Goal: Information Seeking & Learning: Learn about a topic

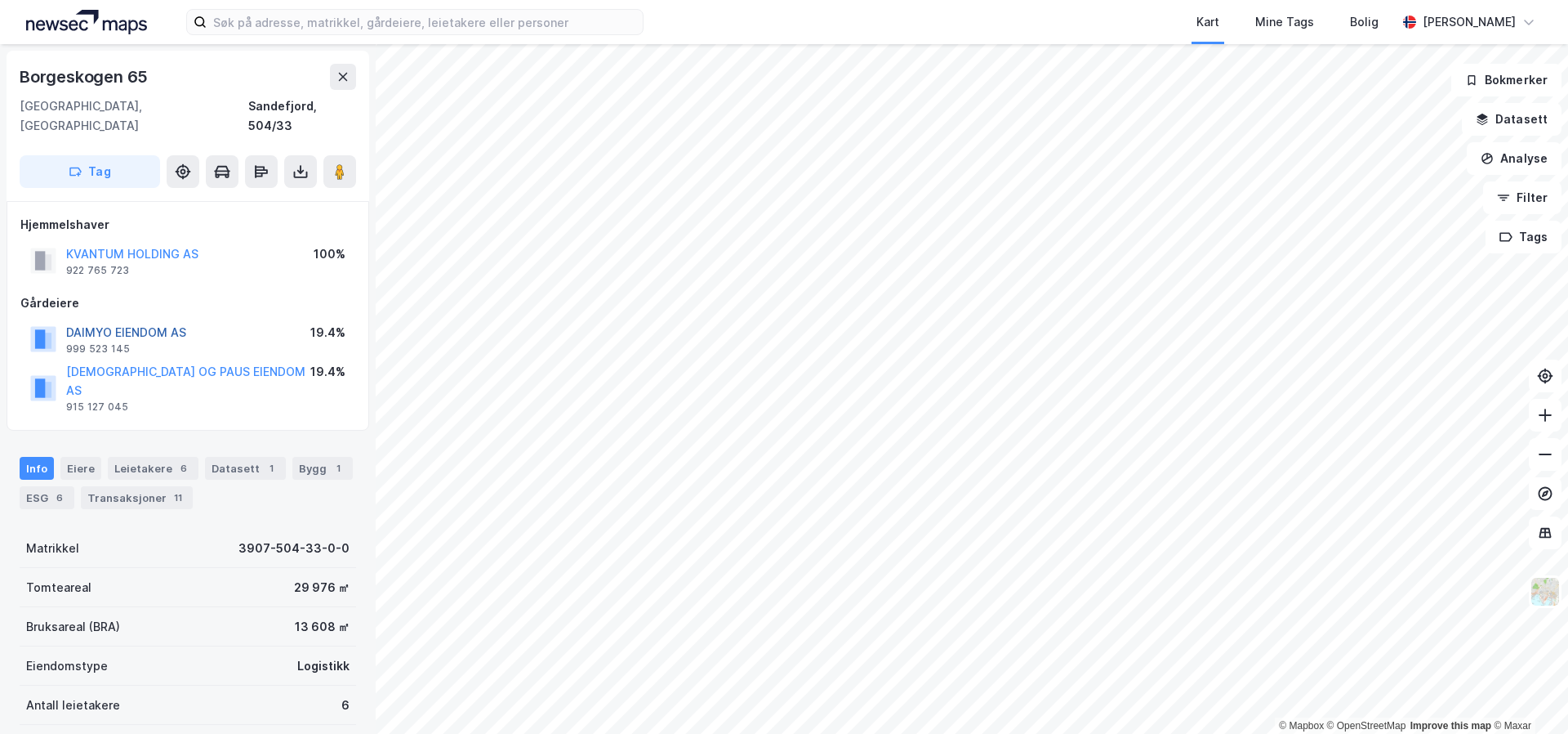
click at [0, 0] on button "DAIMYO EIENDOM AS" at bounding box center [0, 0] width 0 height 0
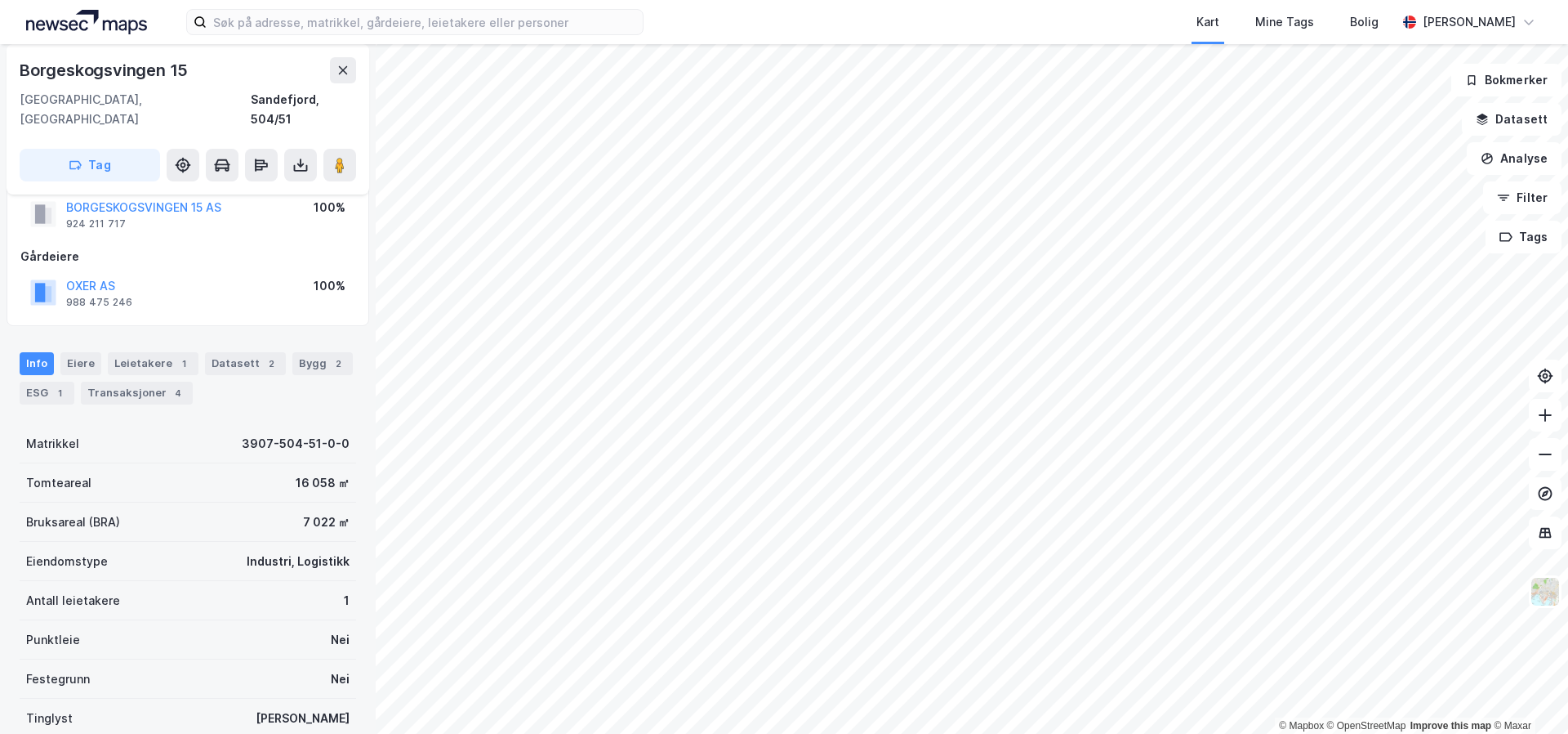
scroll to position [39, 0]
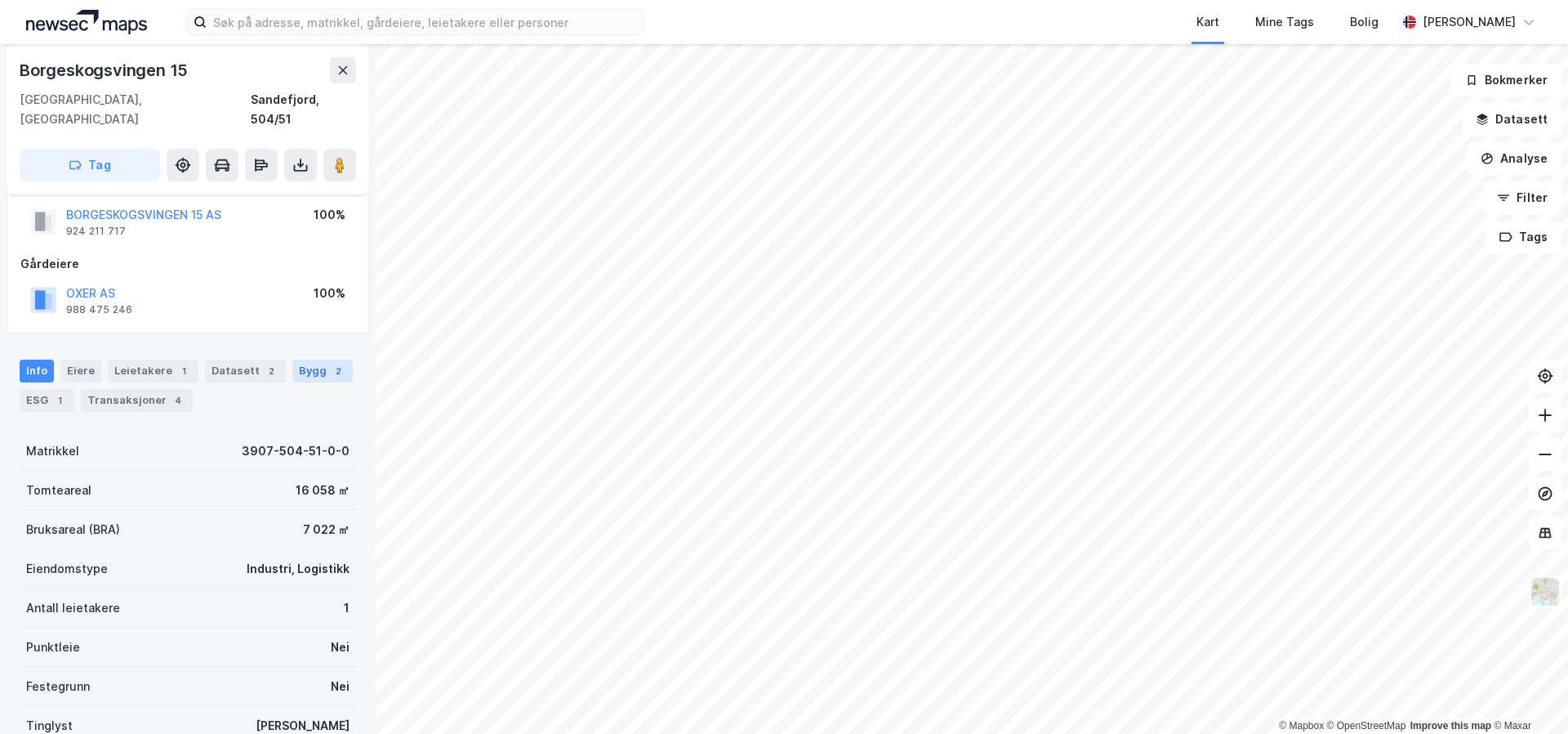
click at [330, 363] on div "2" at bounding box center [338, 371] width 16 height 16
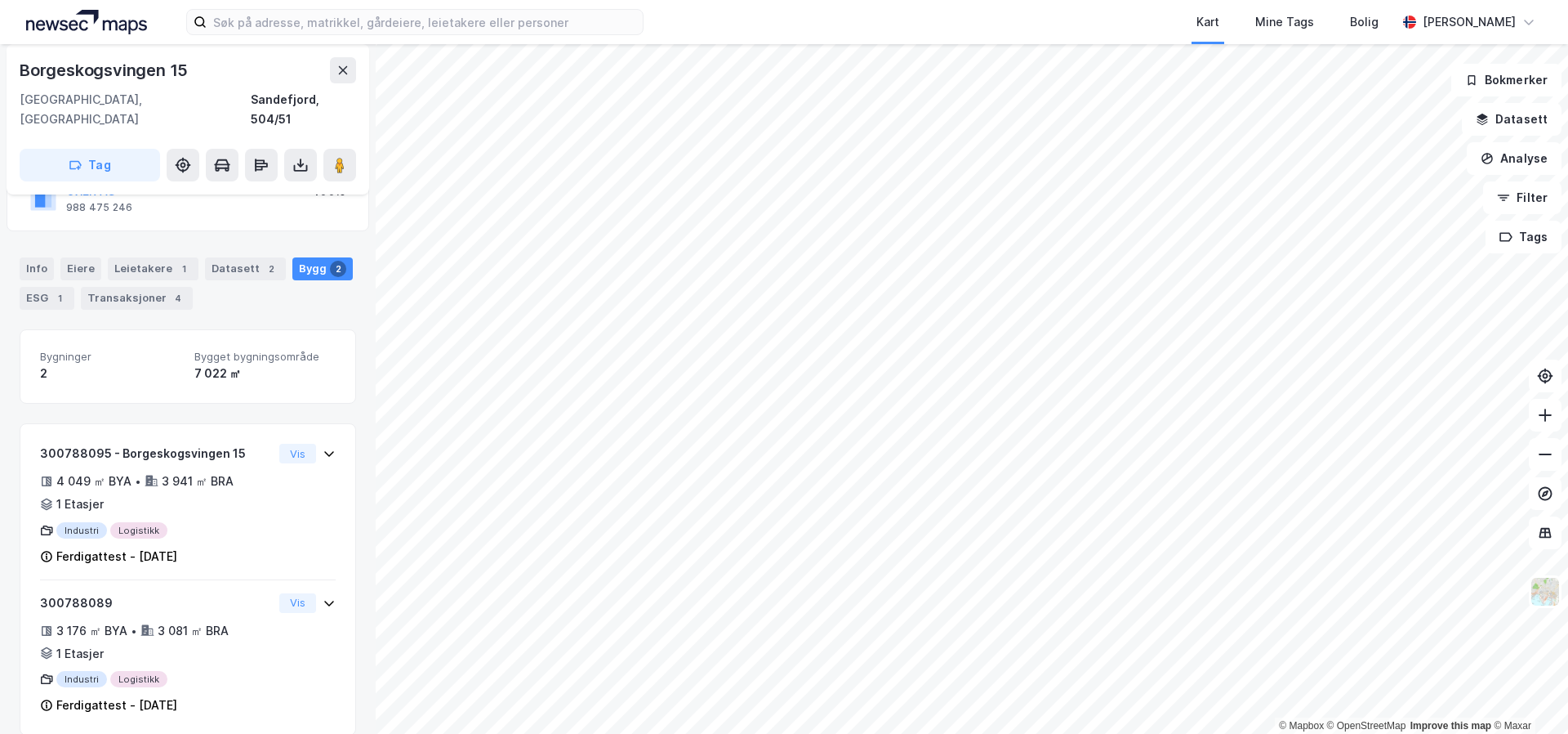
scroll to position [143, 0]
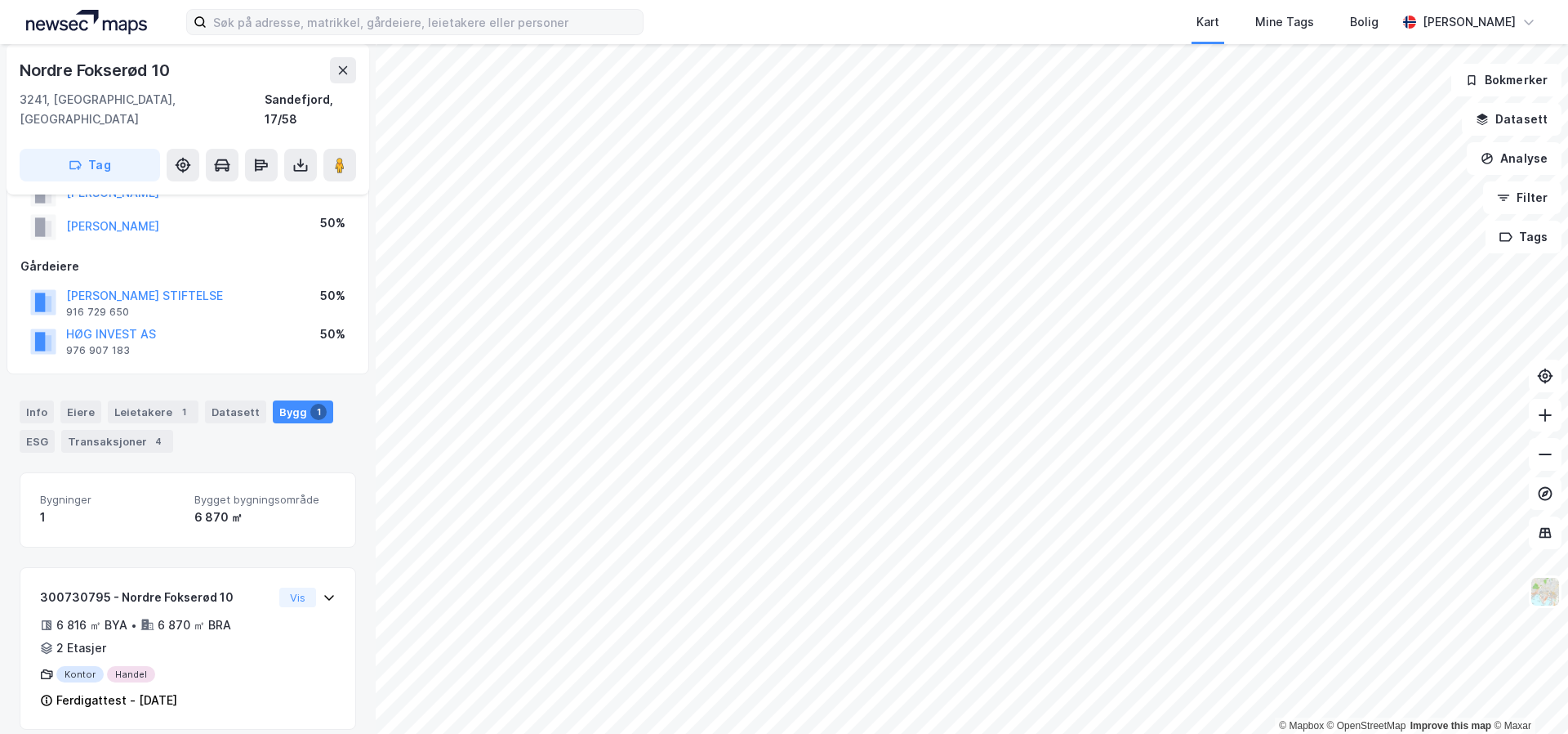
scroll to position [140, 0]
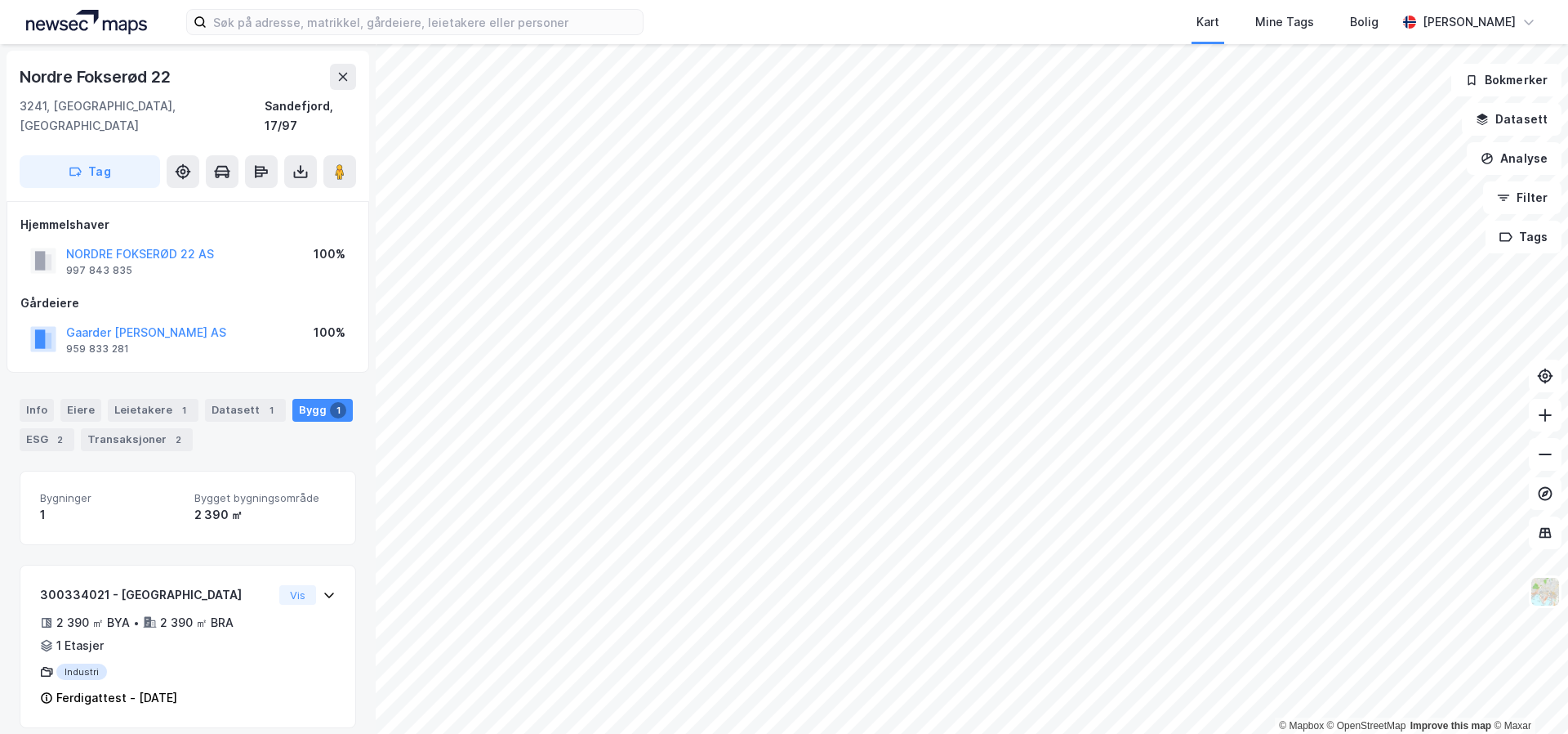
scroll to position [1, 0]
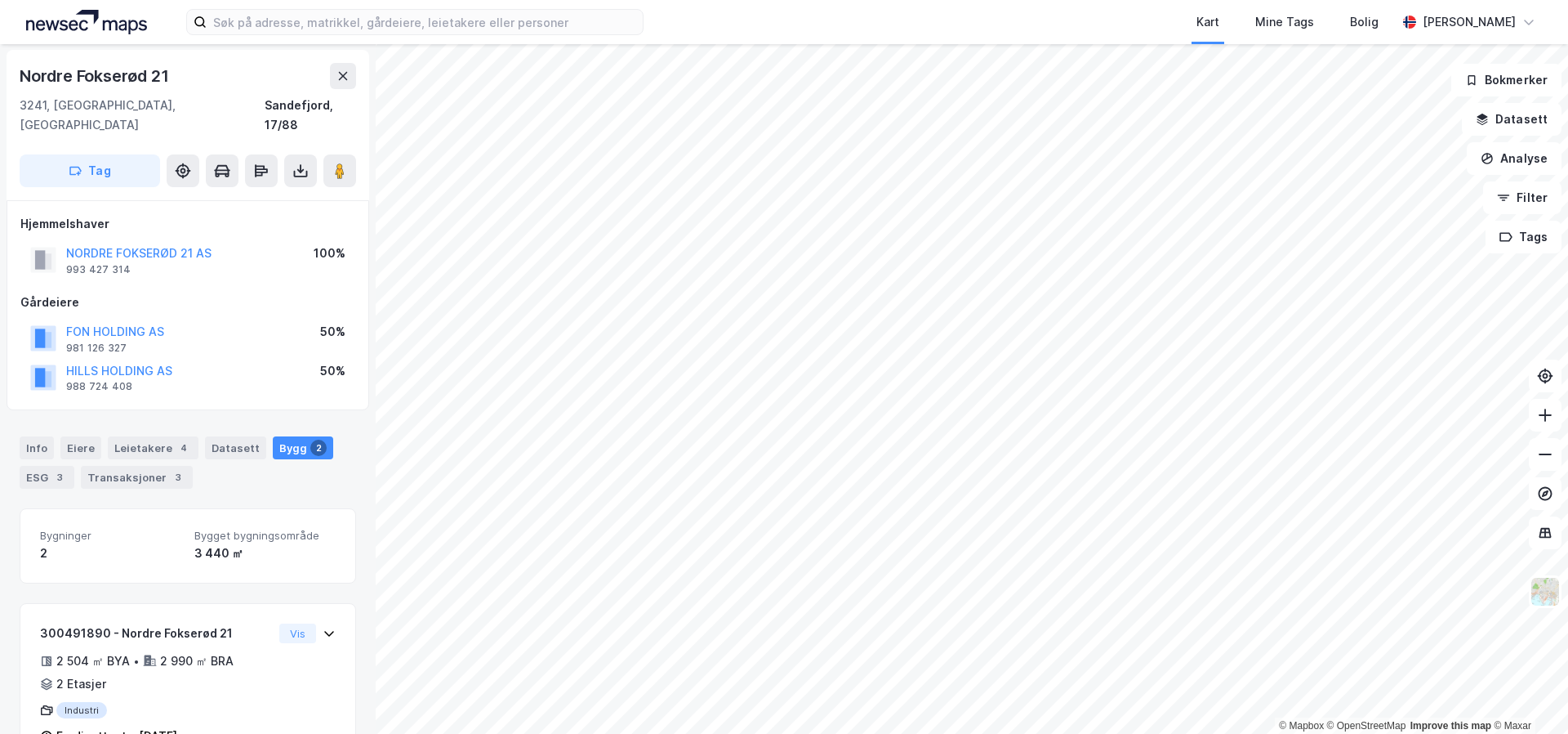
scroll to position [1, 0]
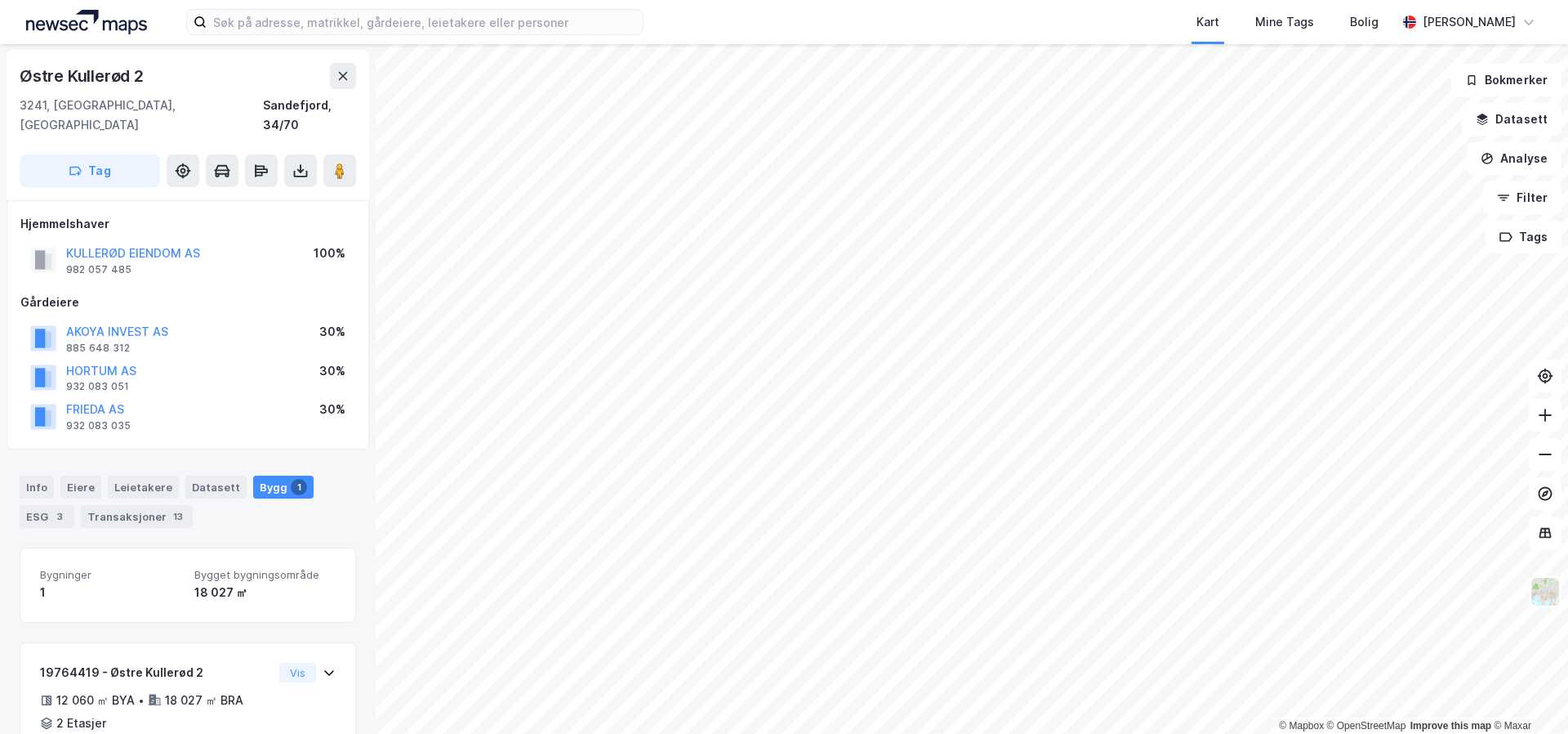
scroll to position [1, 0]
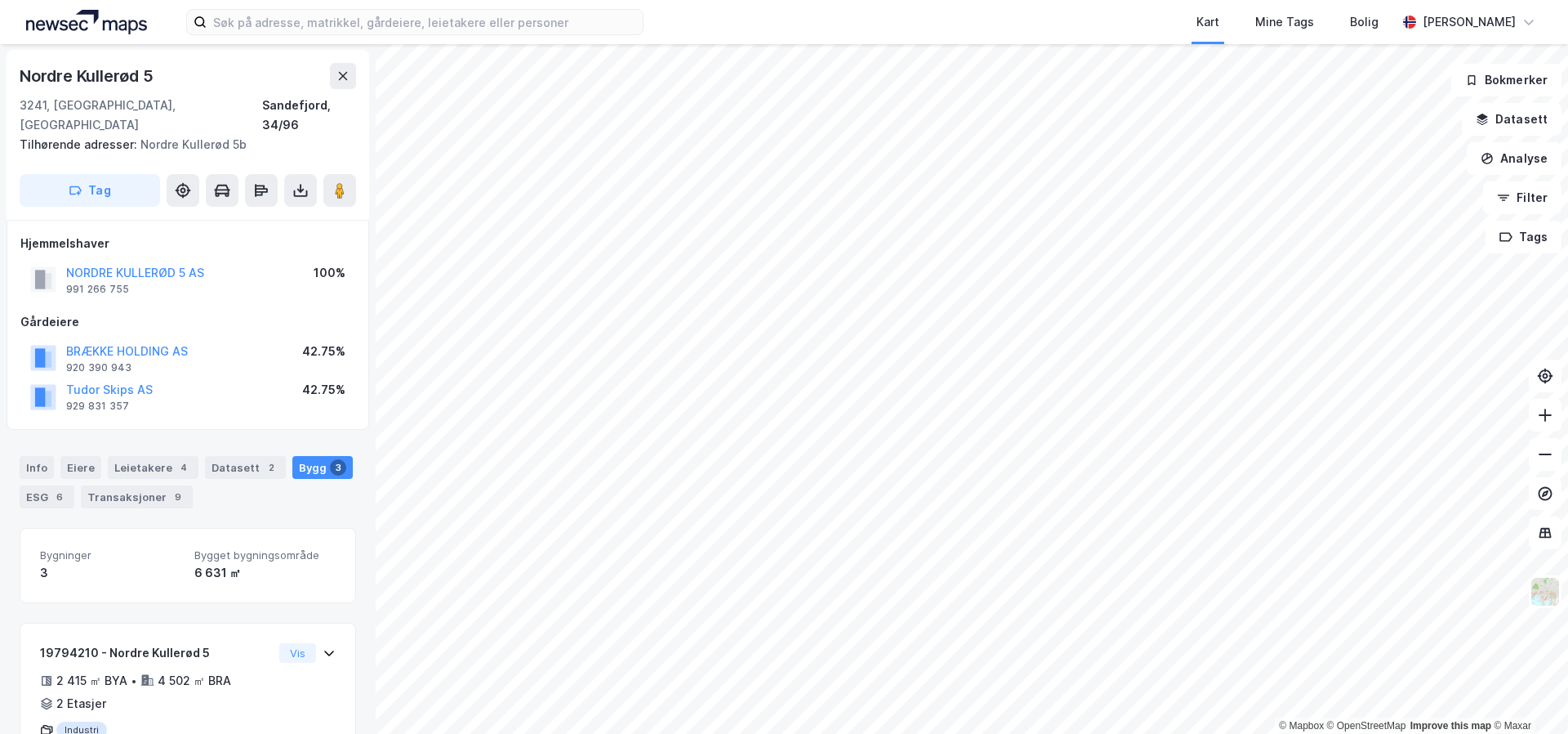
scroll to position [1, 0]
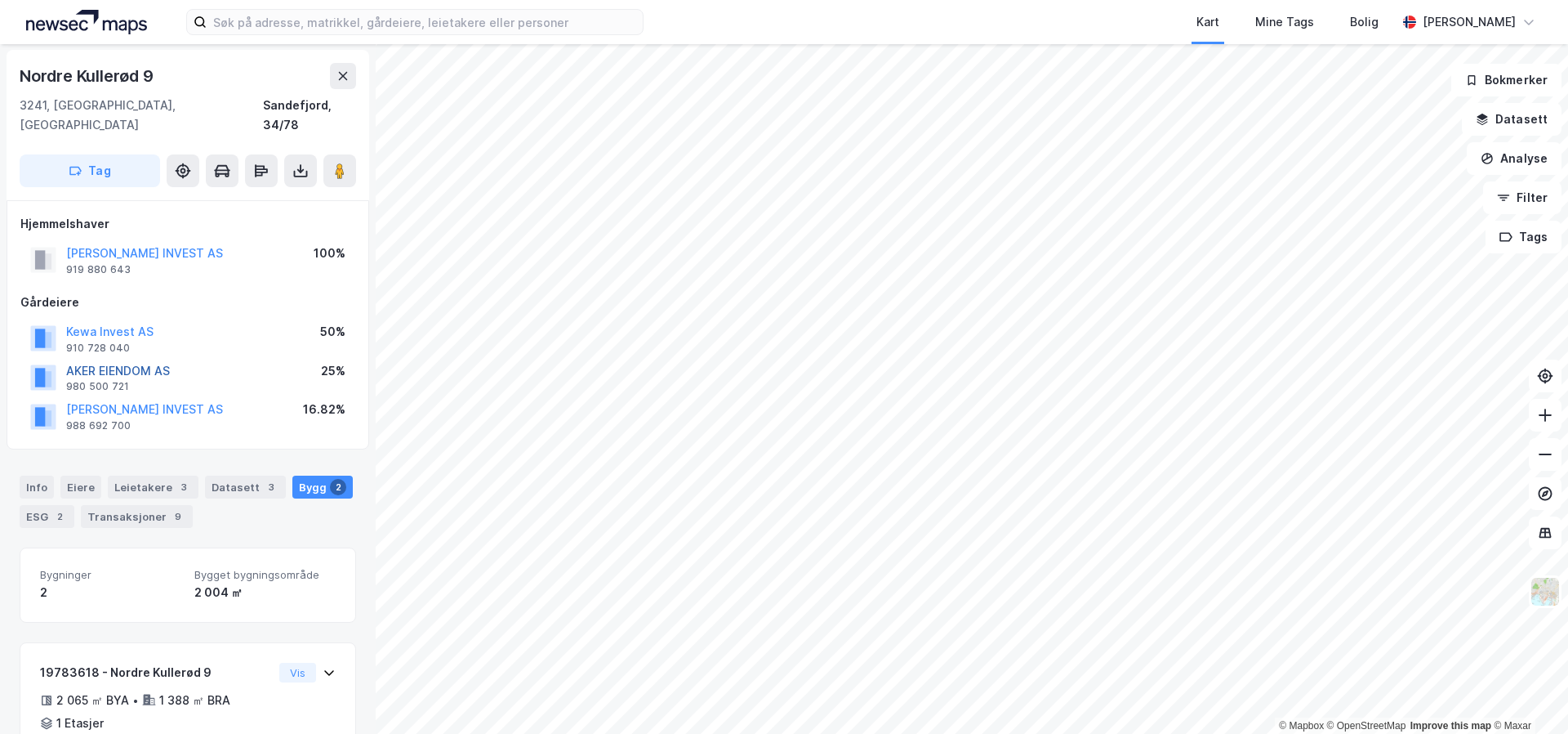
click at [0, 0] on button "AKER EIENDOM AS" at bounding box center [0, 0] width 0 height 0
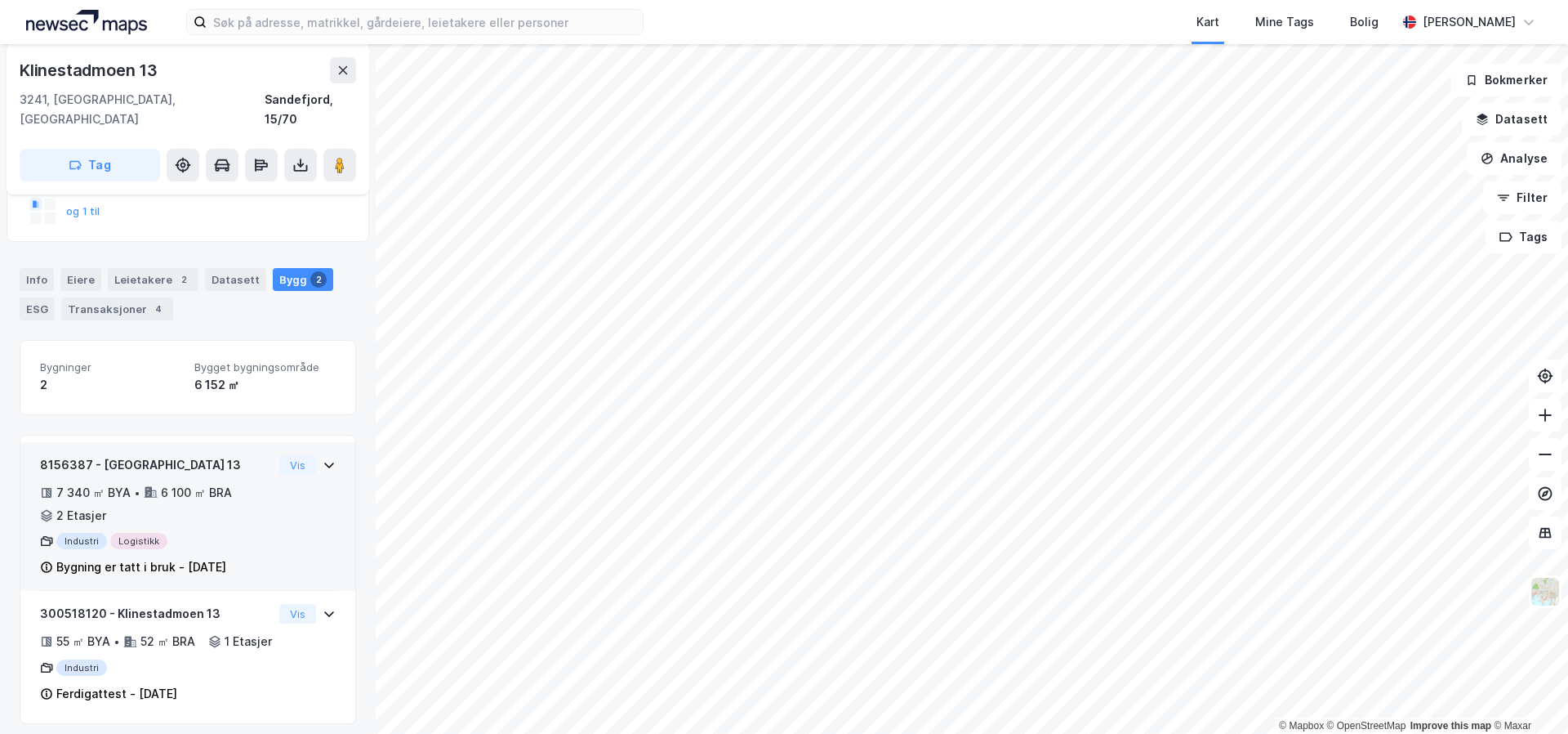
scroll to position [254, 0]
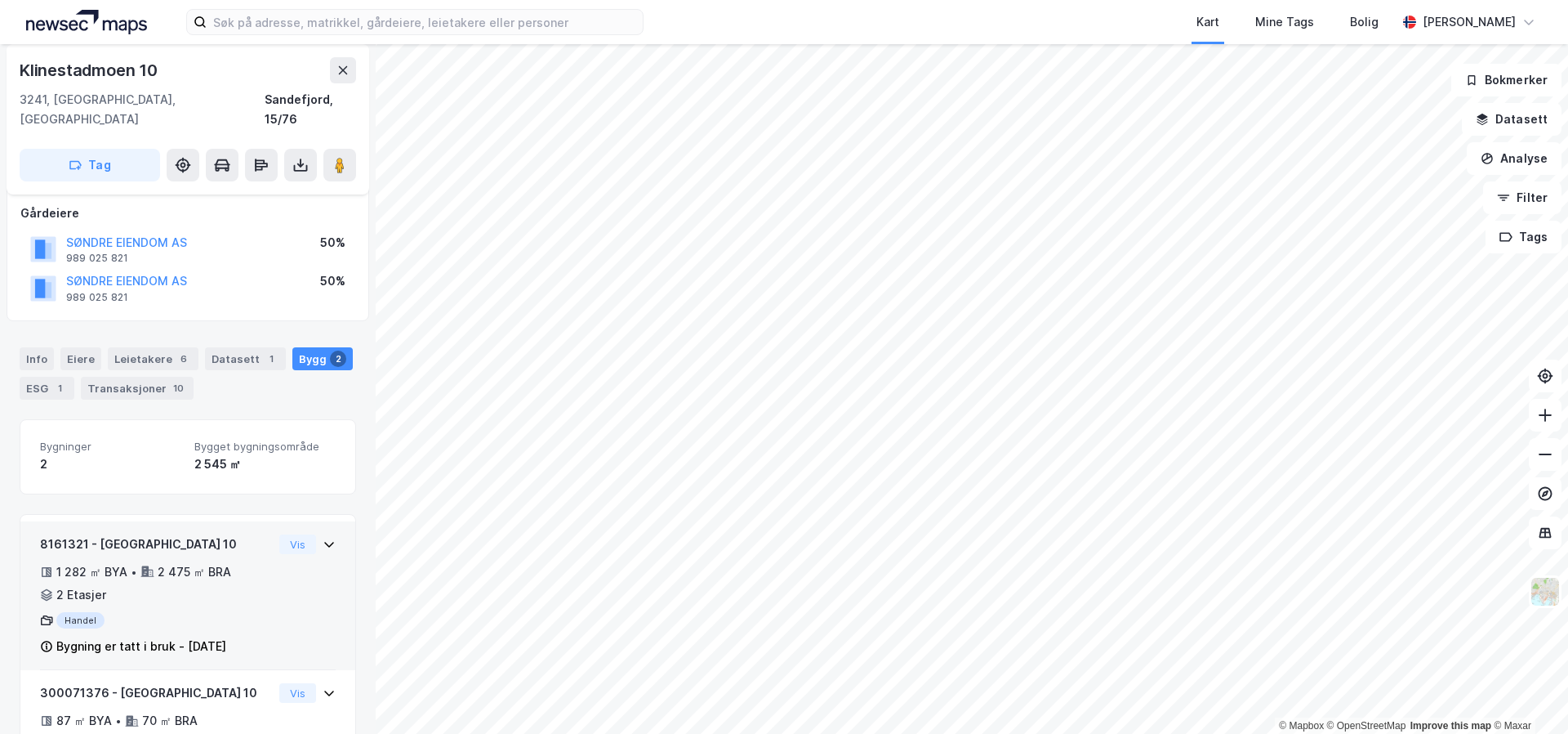
scroll to position [222, 0]
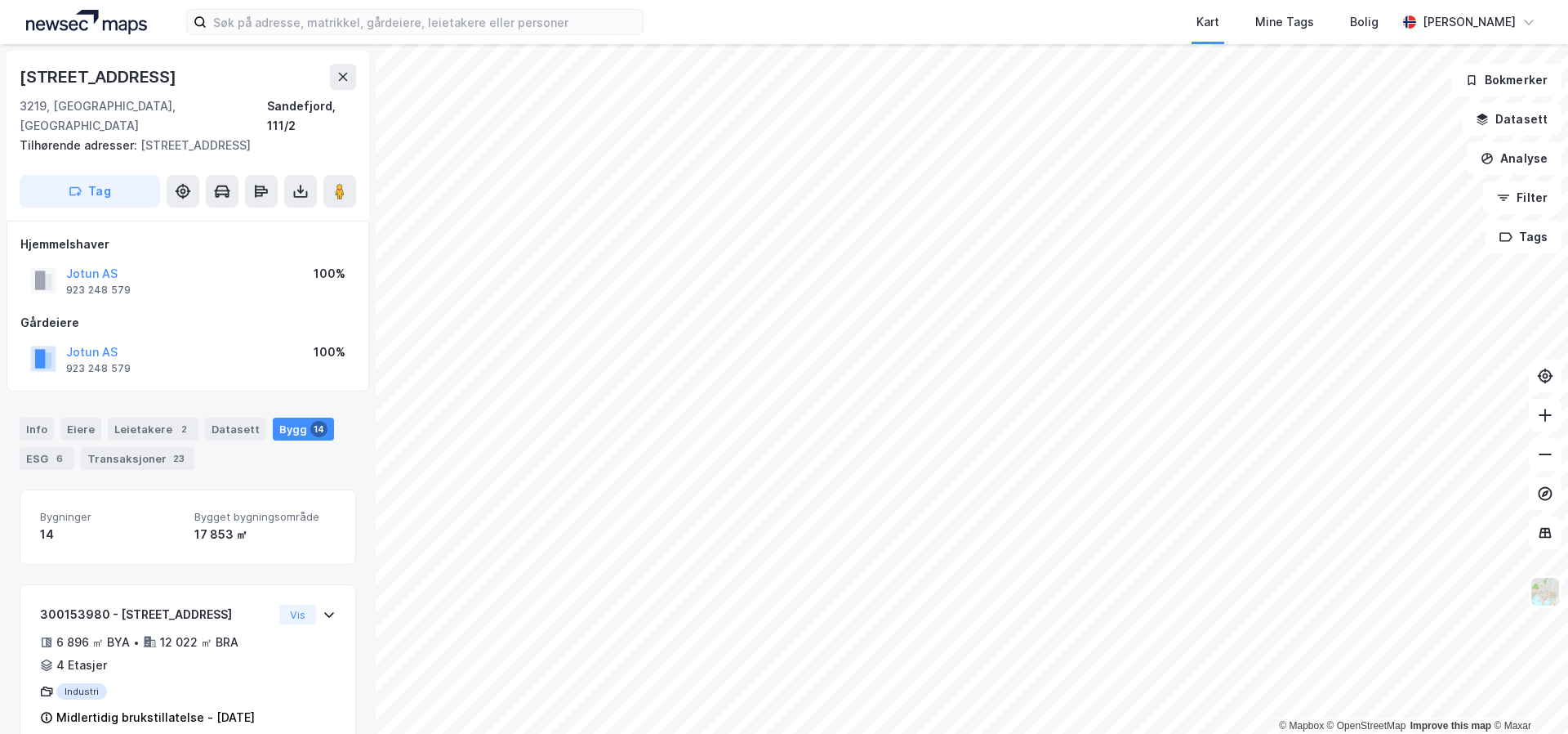
scroll to position [2, 0]
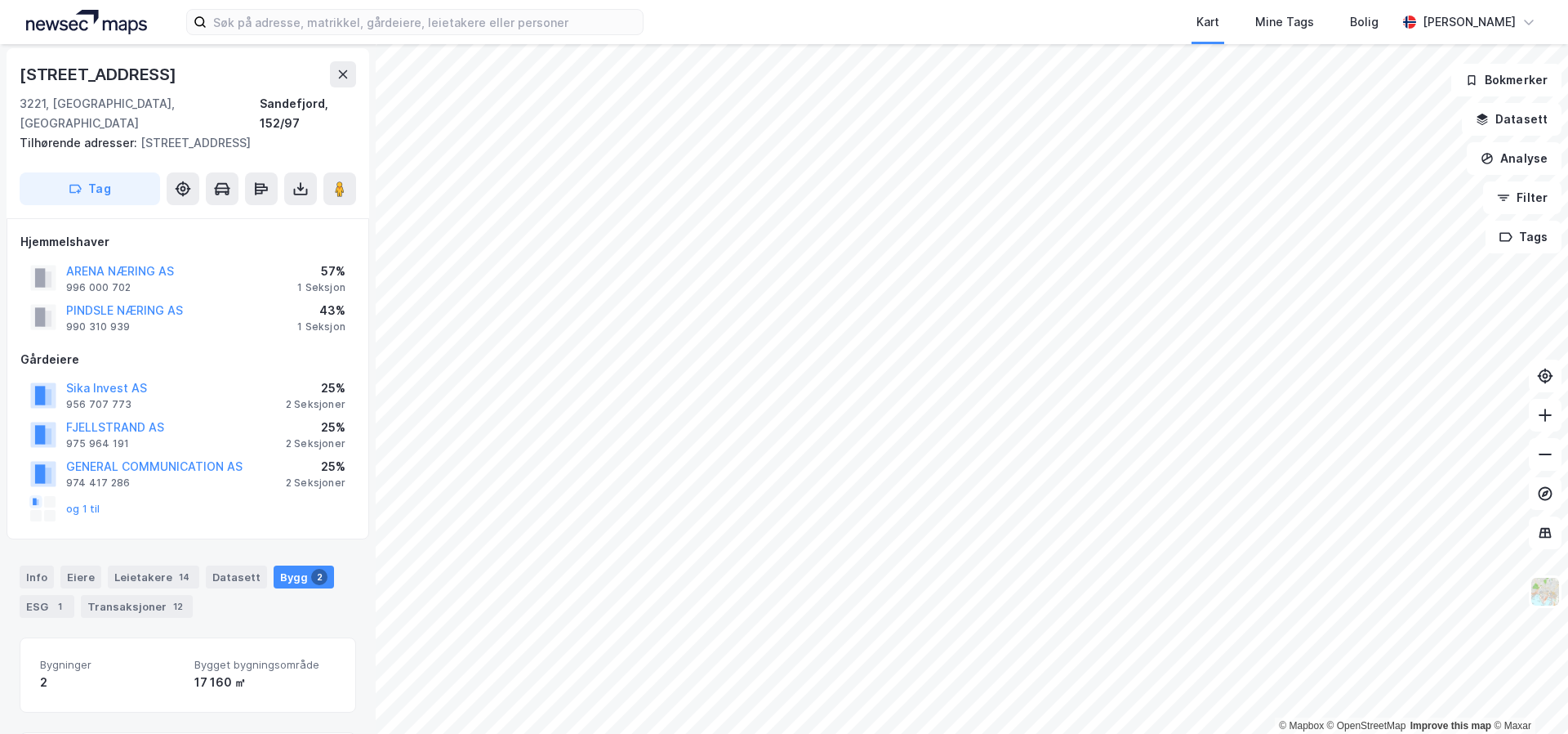
scroll to position [2, 0]
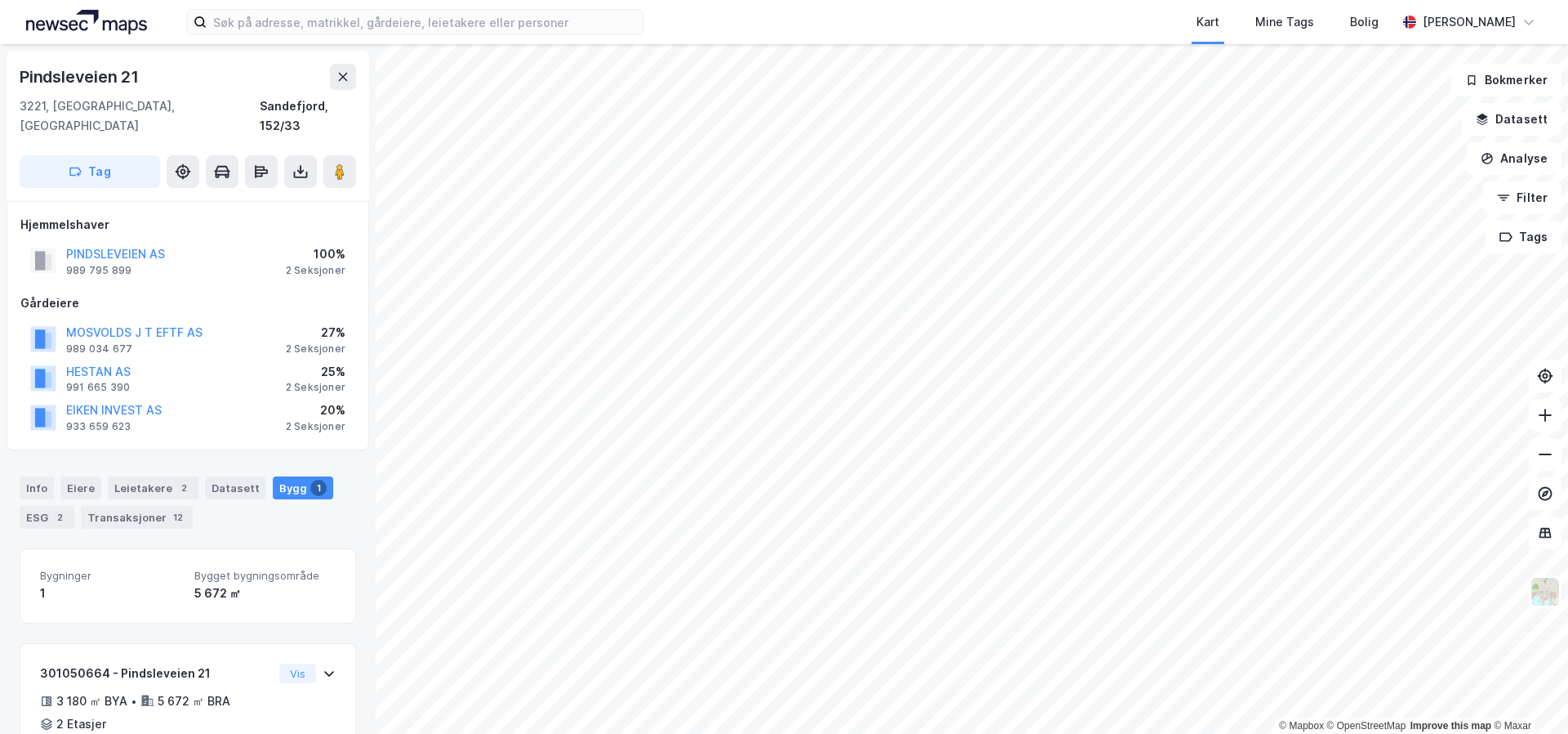
scroll to position [2, 0]
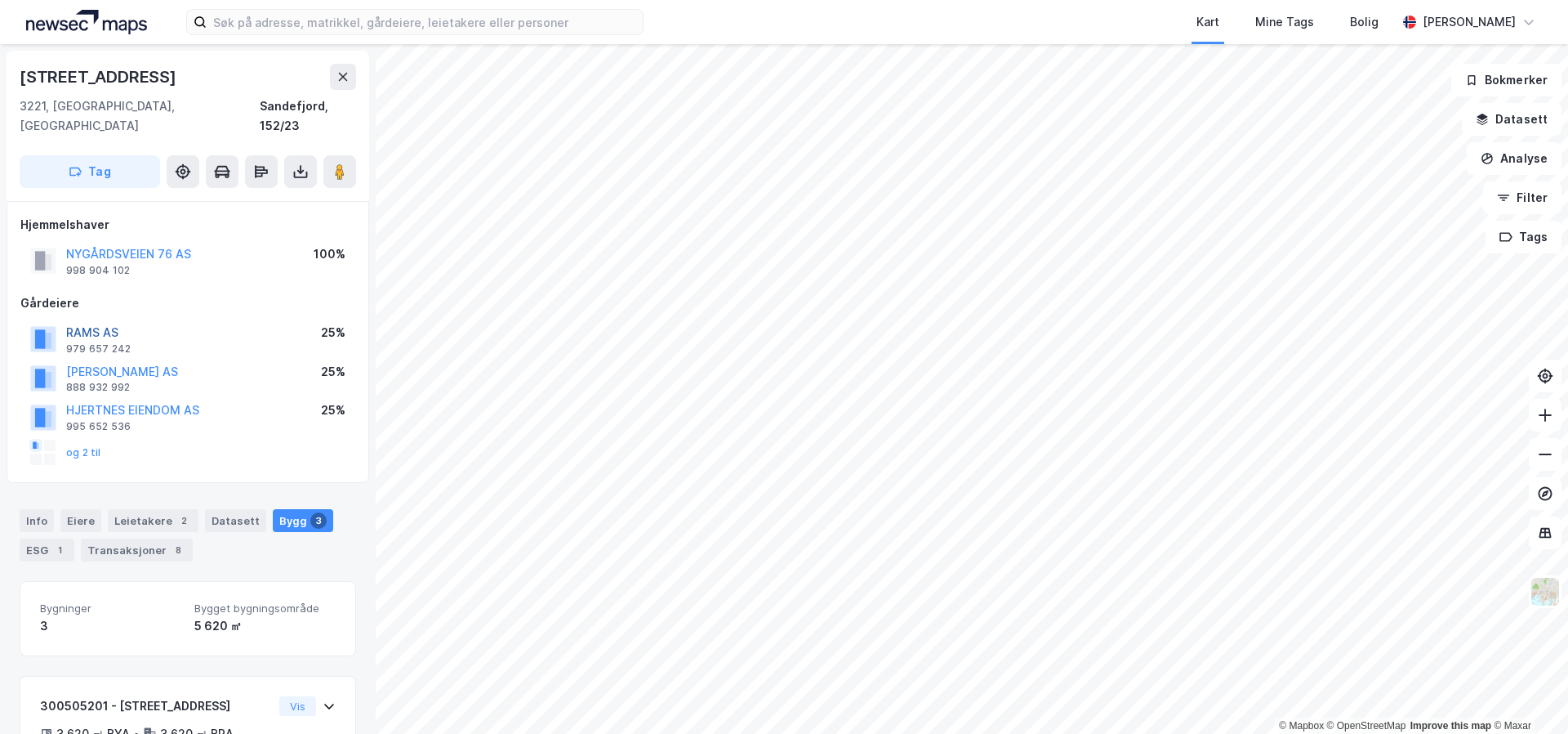
click at [0, 0] on button "RAMS AS" at bounding box center [0, 0] width 0 height 0
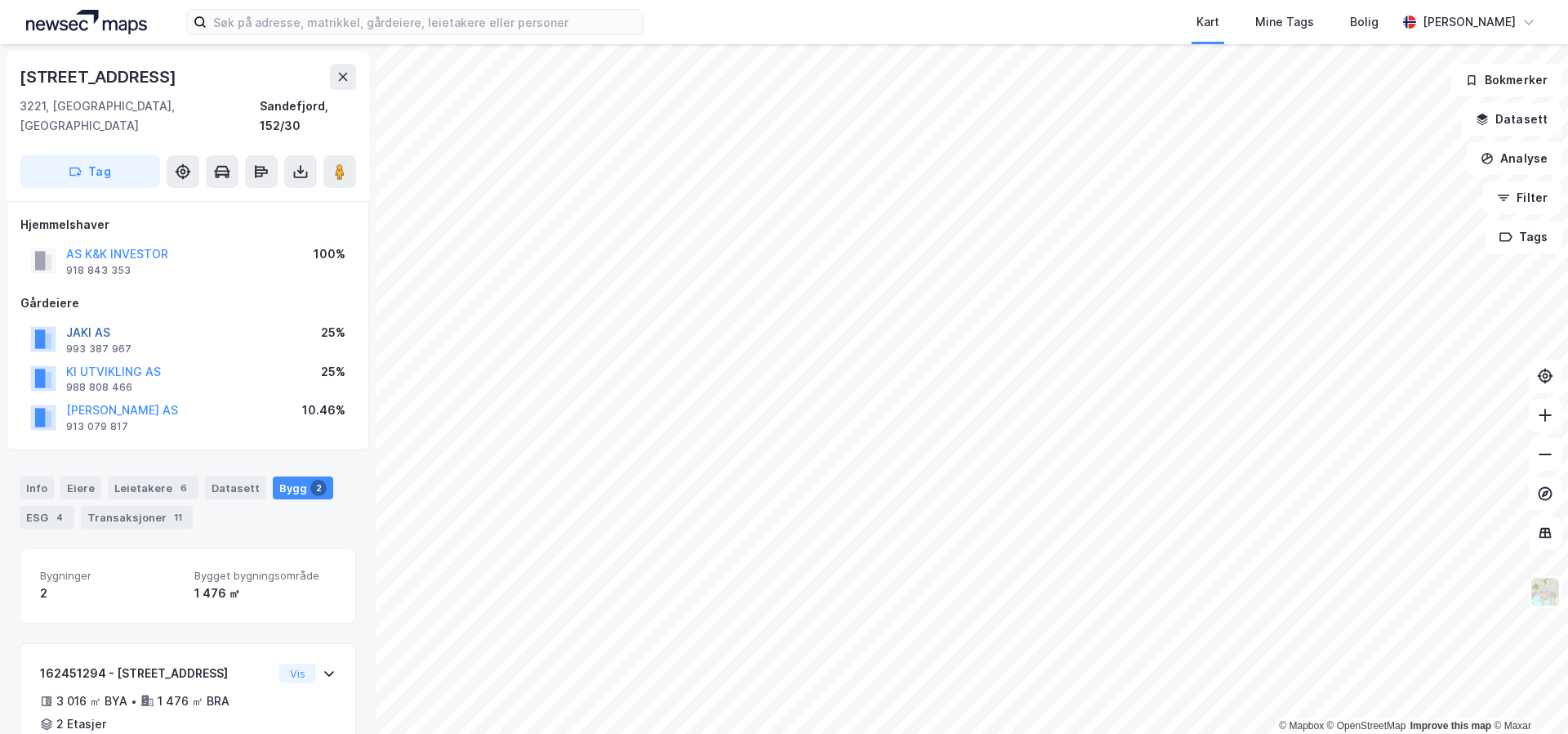
click at [0, 0] on button "JAKI AS" at bounding box center [0, 0] width 0 height 0
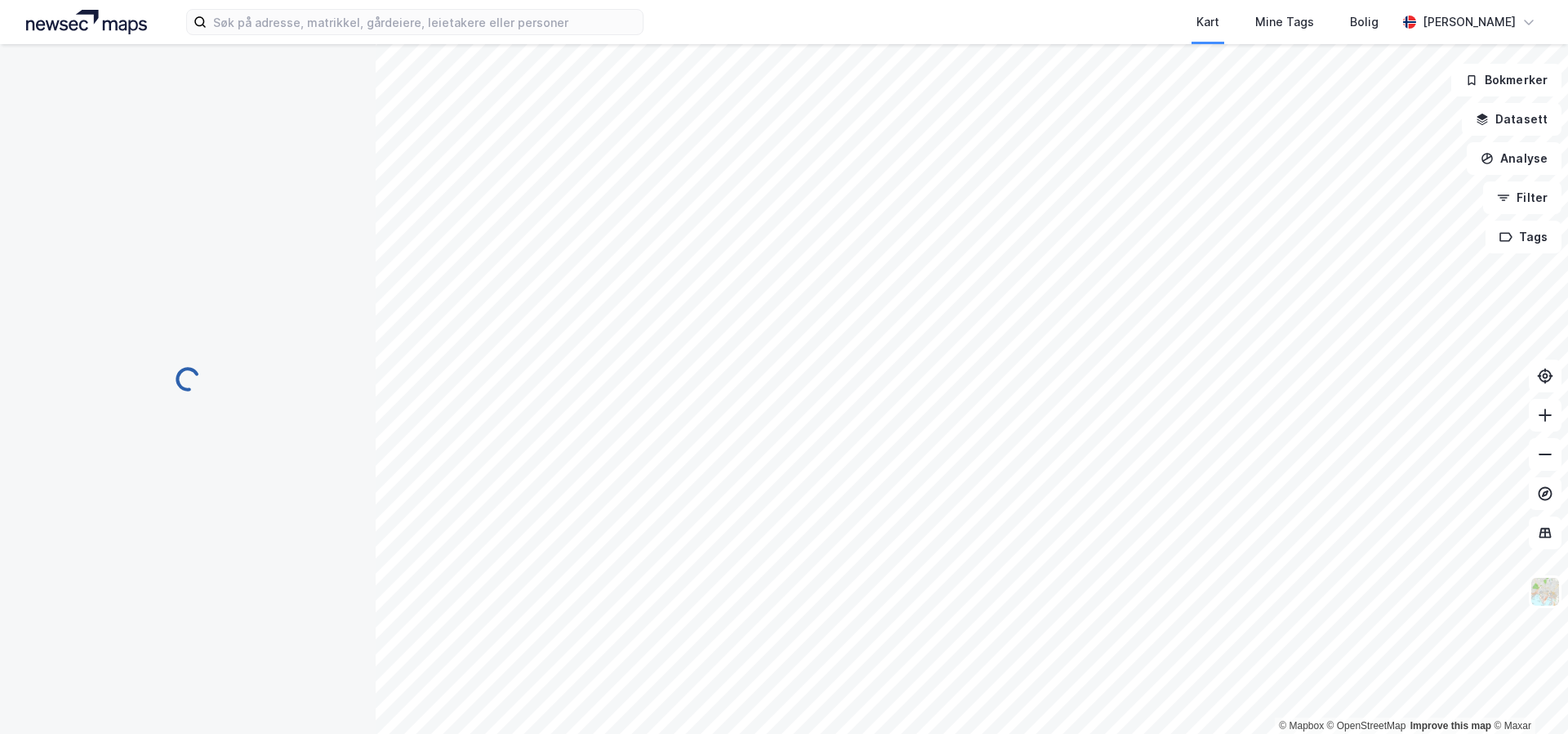
scroll to position [1, 0]
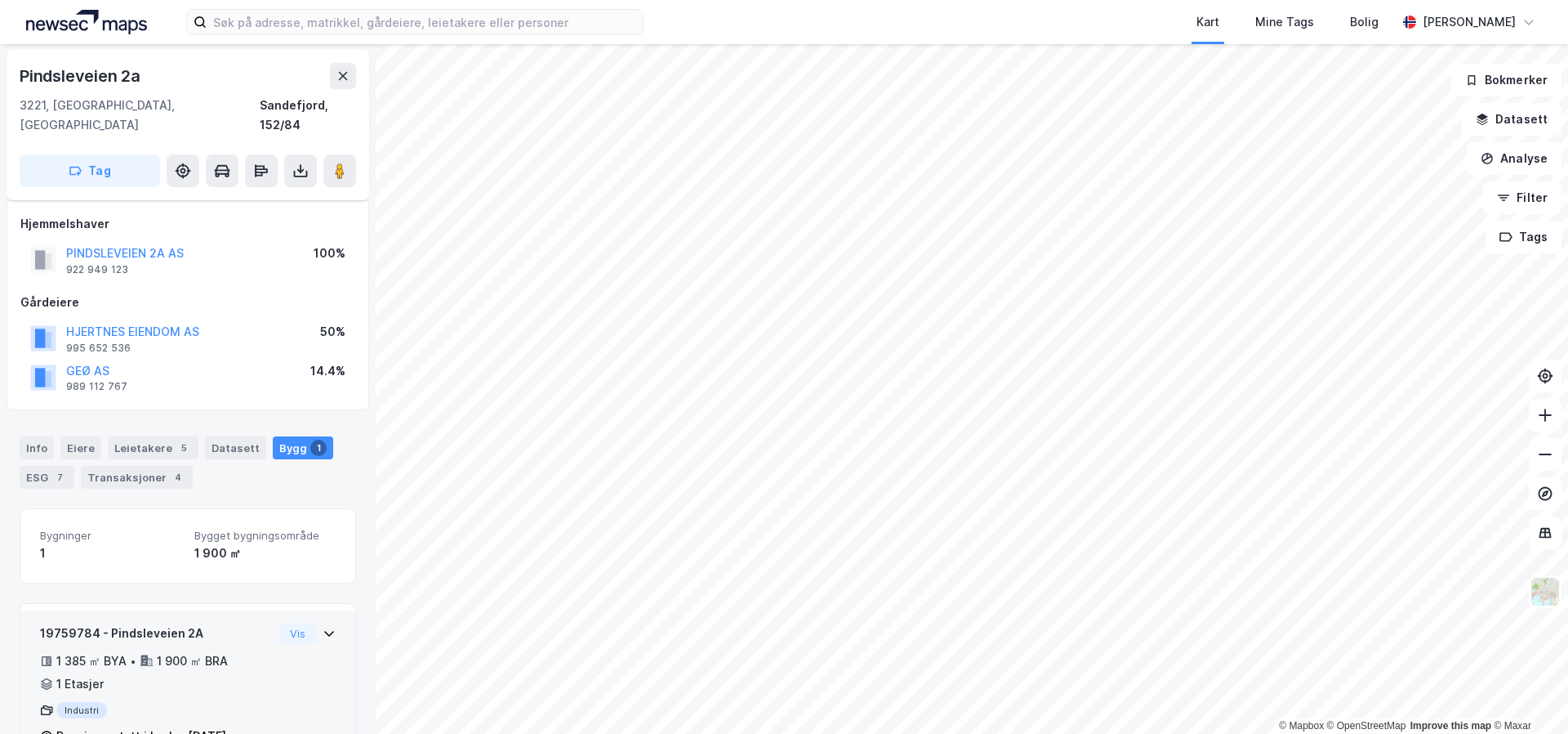
scroll to position [34, 0]
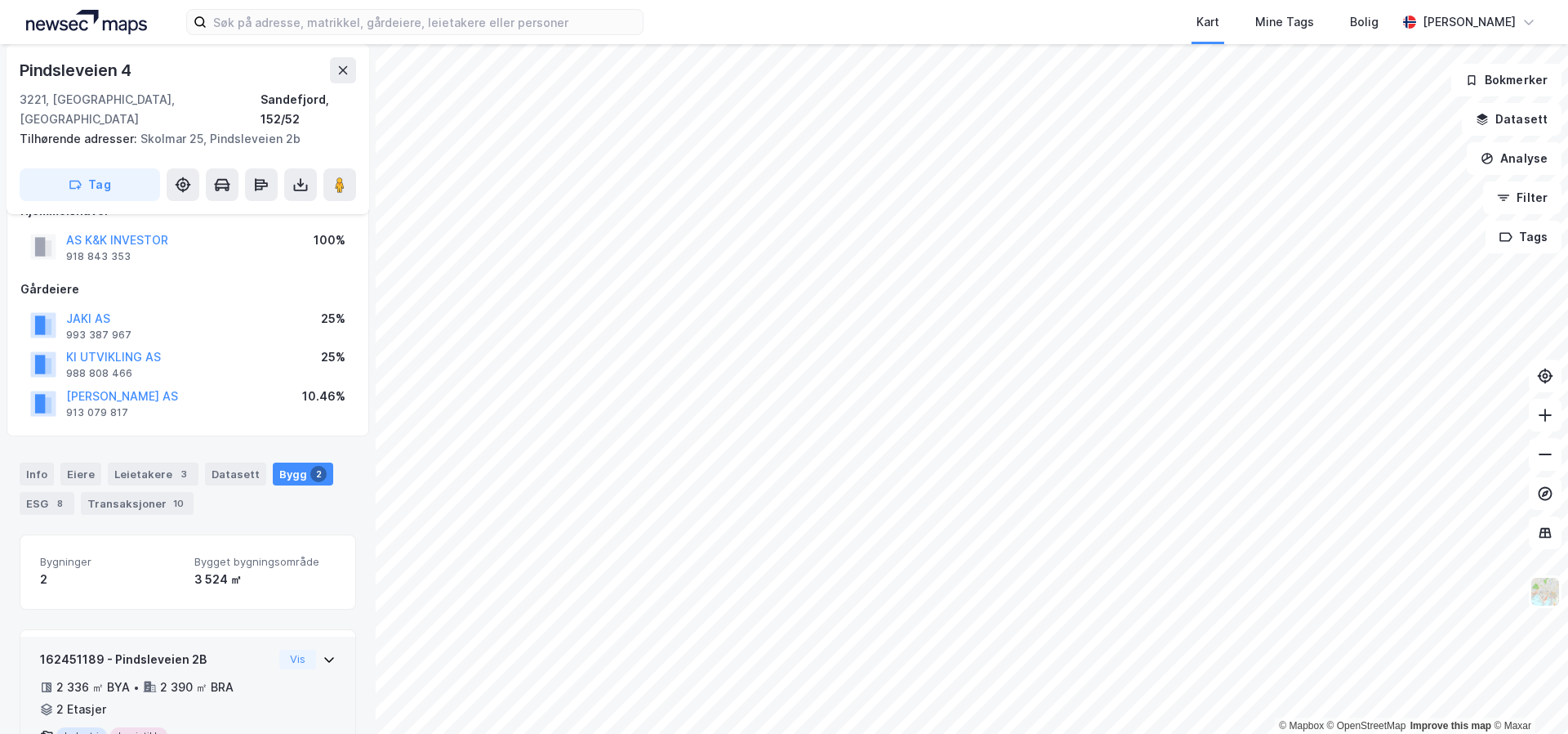
scroll to position [241, 0]
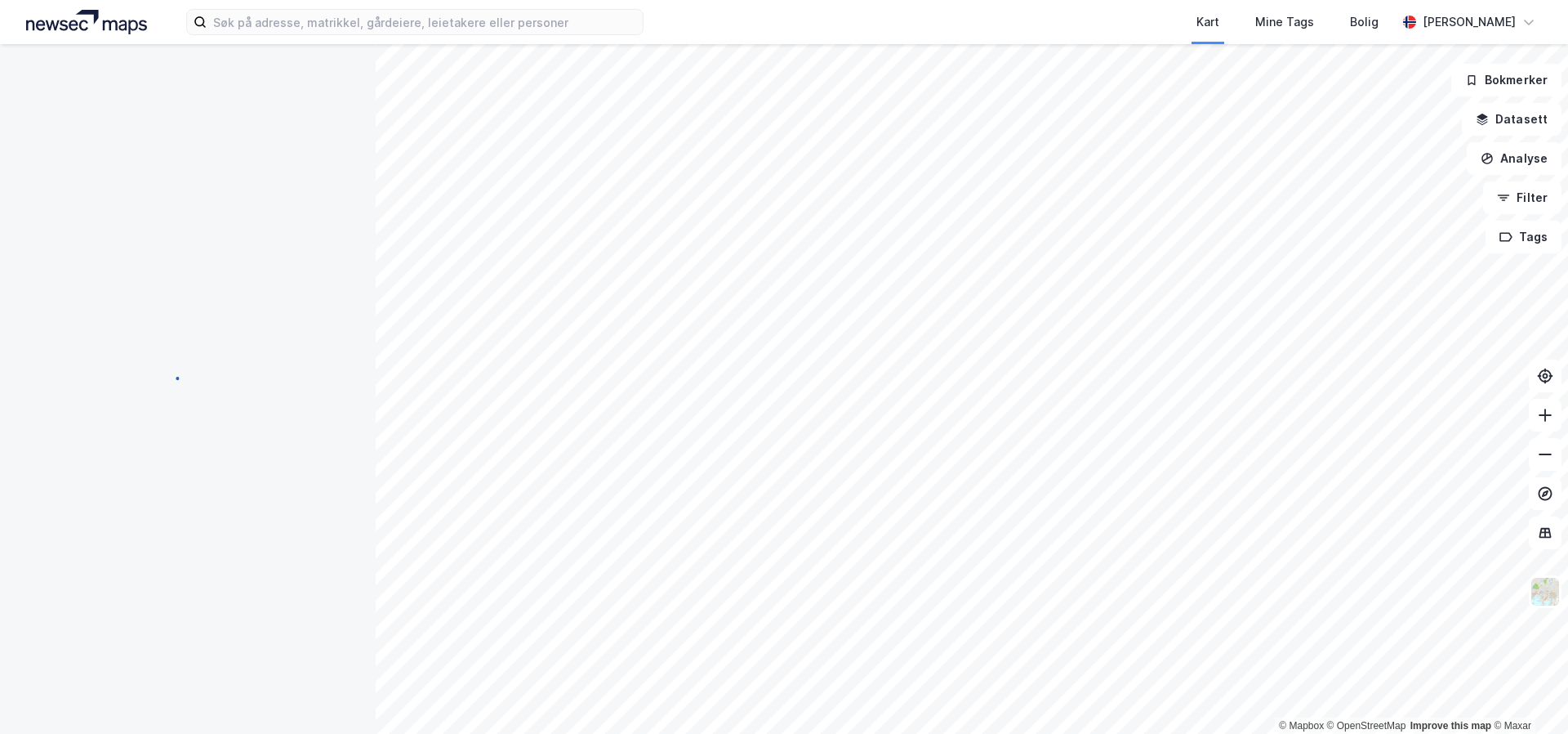
scroll to position [92, 0]
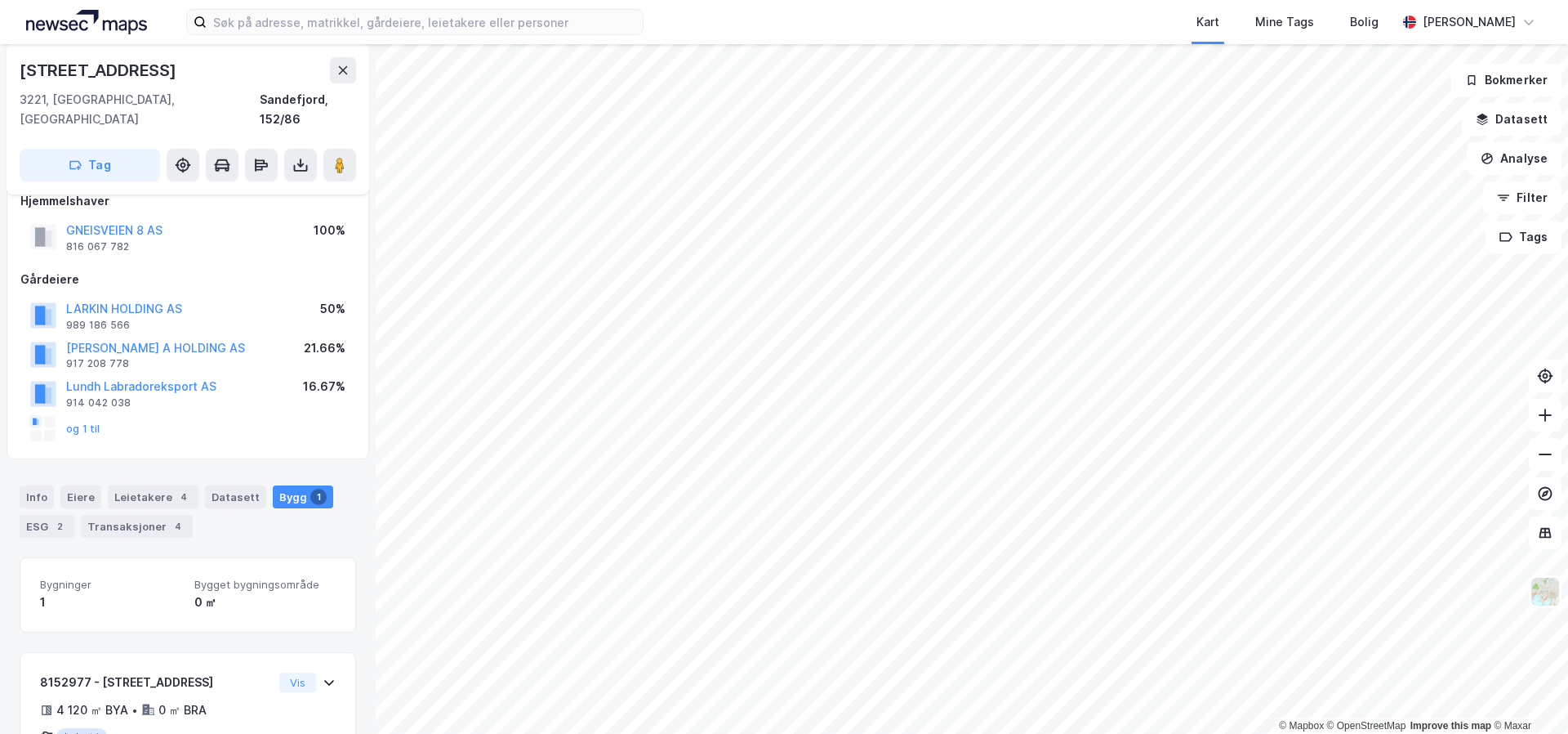
scroll to position [7, 0]
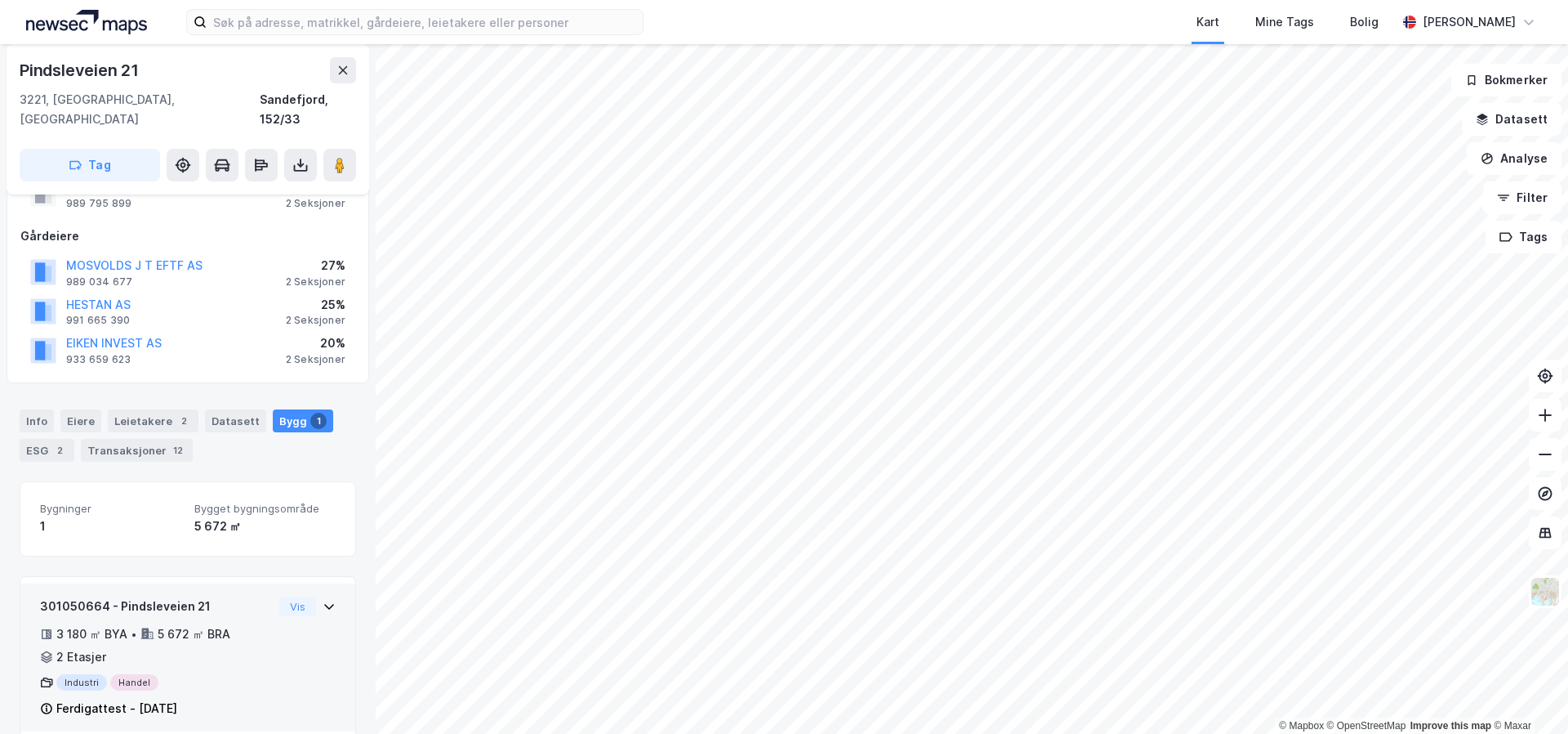
scroll to position [72, 0]
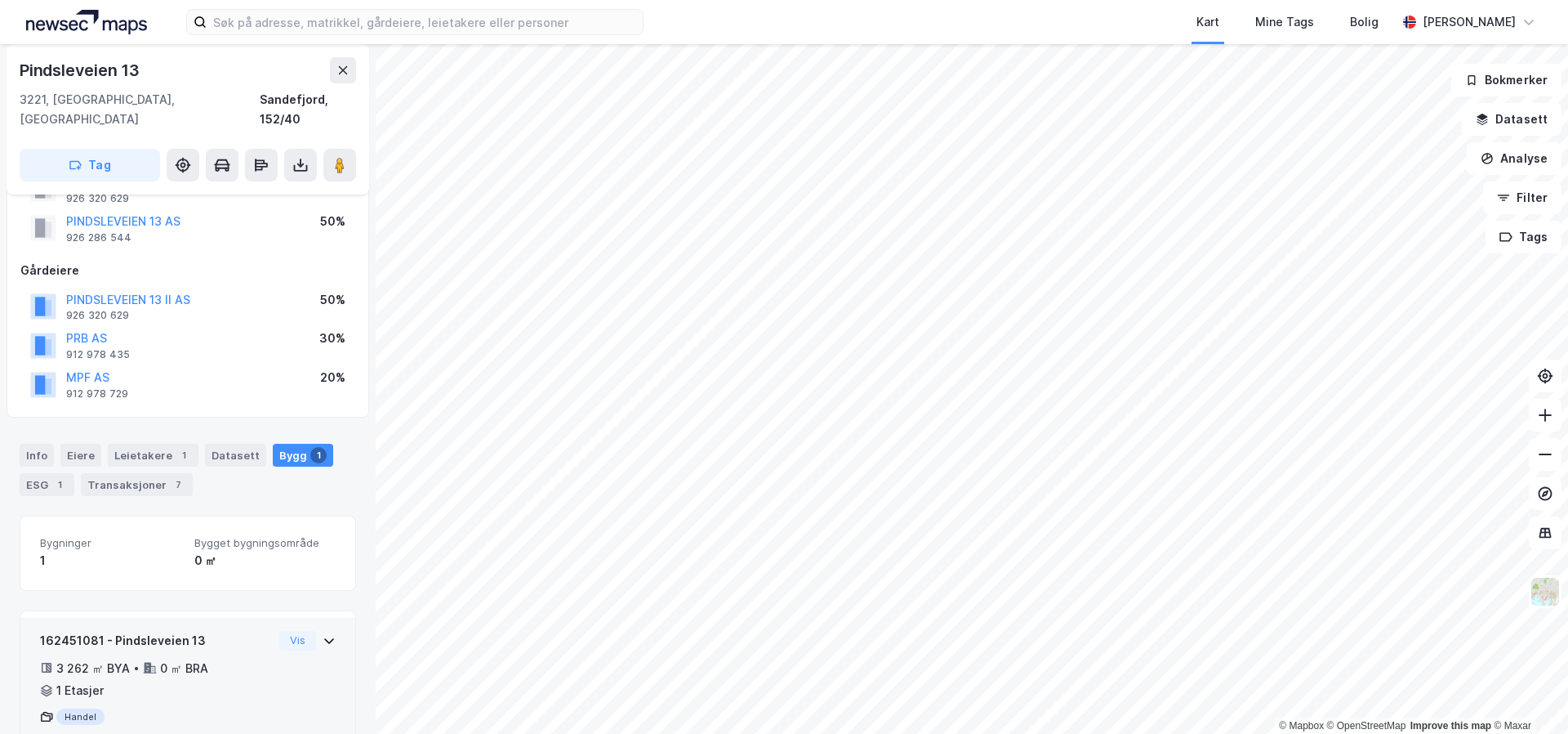
scroll to position [111, 0]
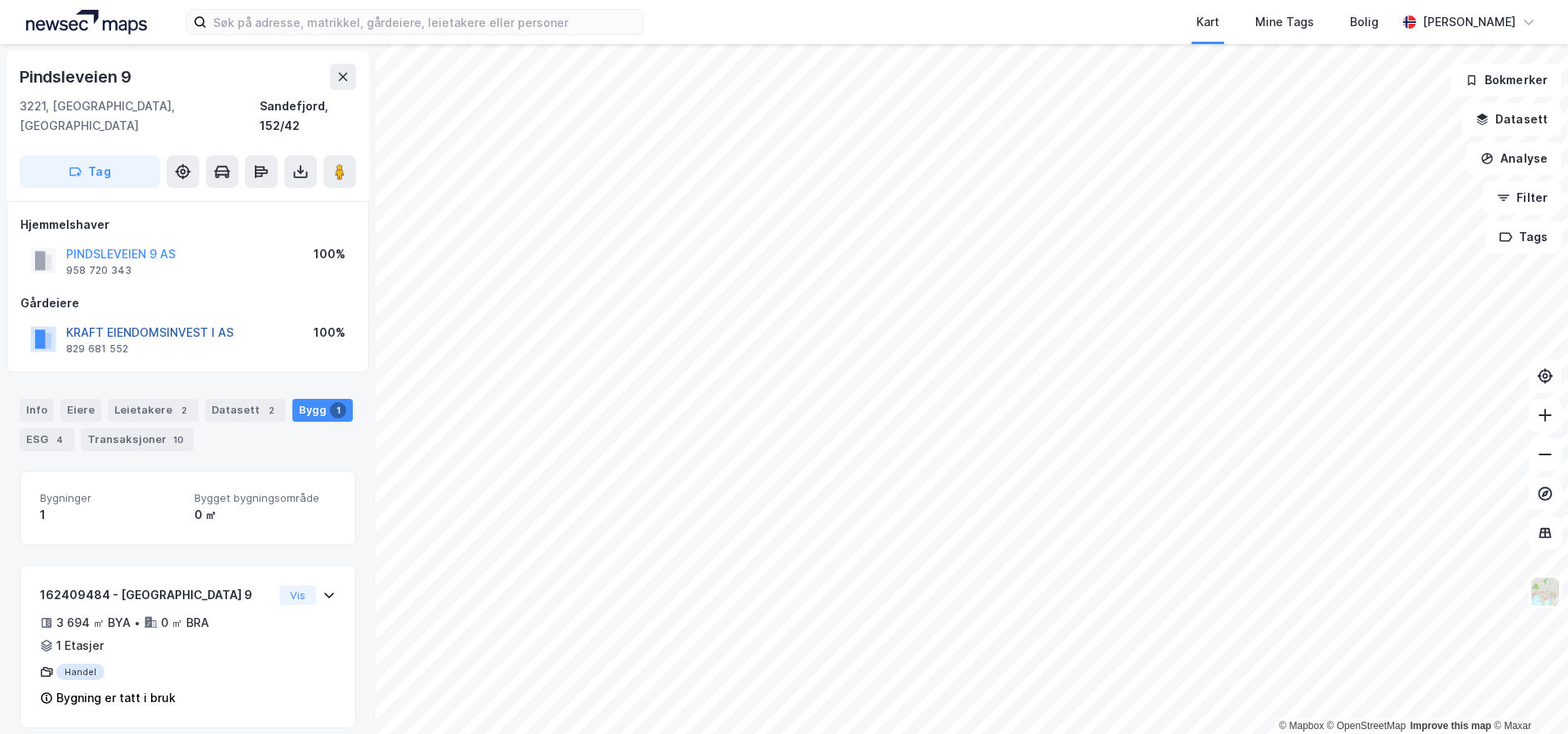
click at [0, 0] on button "KRAFT EIENDOMSINVEST I AS" at bounding box center [0, 0] width 0 height 0
click at [0, 0] on button "[PERSON_NAME] EIENDOM AS" at bounding box center [0, 0] width 0 height 0
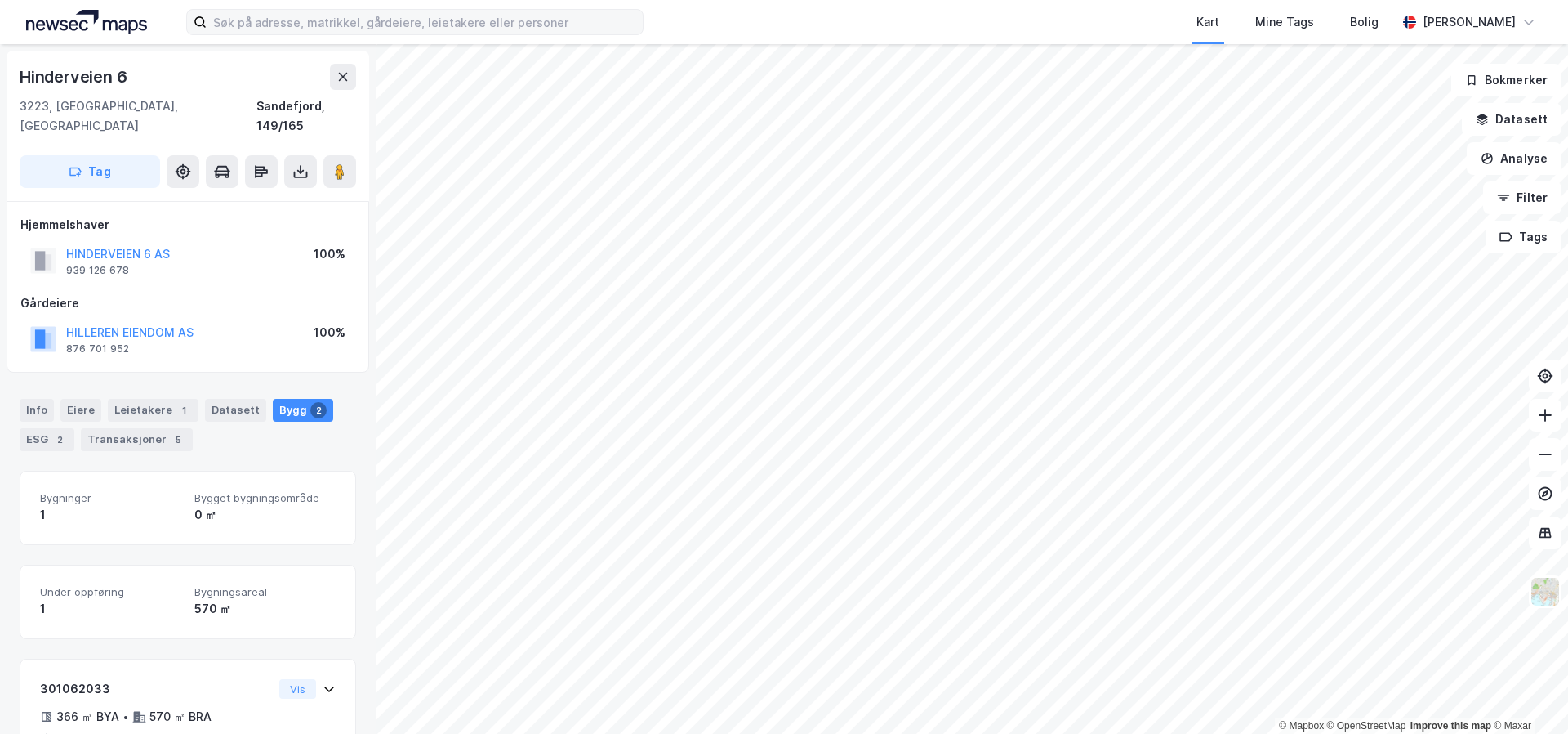
scroll to position [2, 0]
click at [0, 0] on button "HILLEREN EIENDOM AS" at bounding box center [0, 0] width 0 height 0
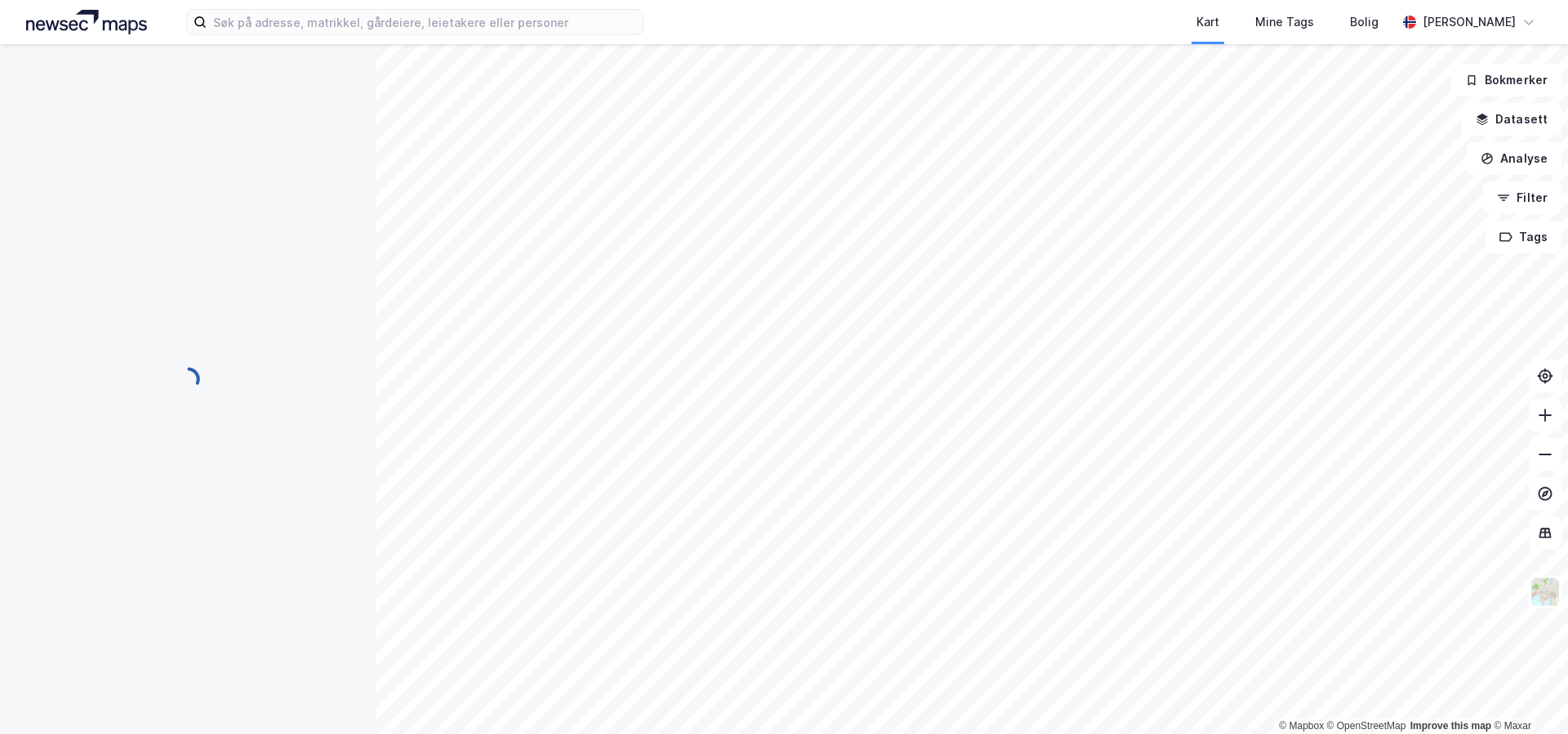
scroll to position [2, 0]
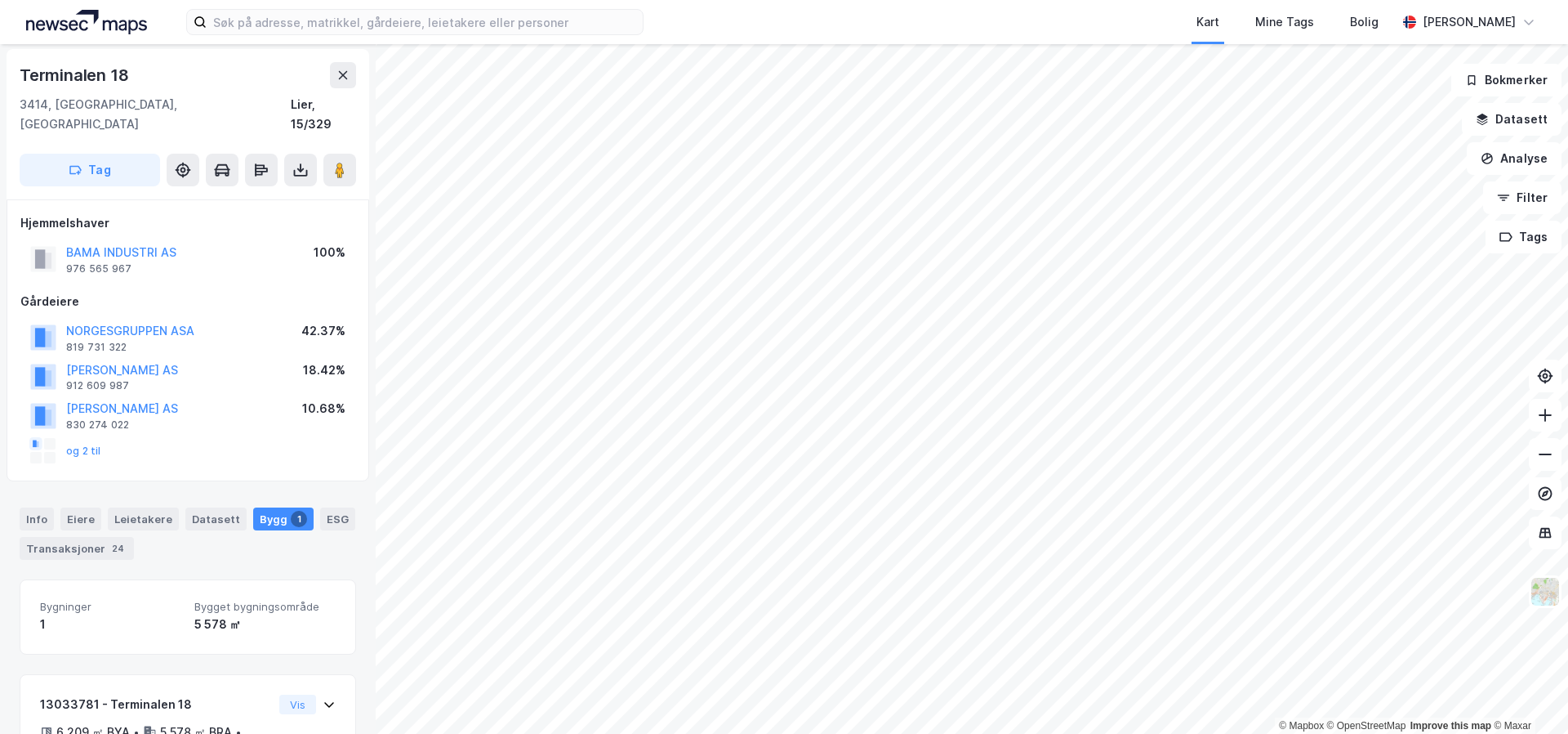
scroll to position [2, 0]
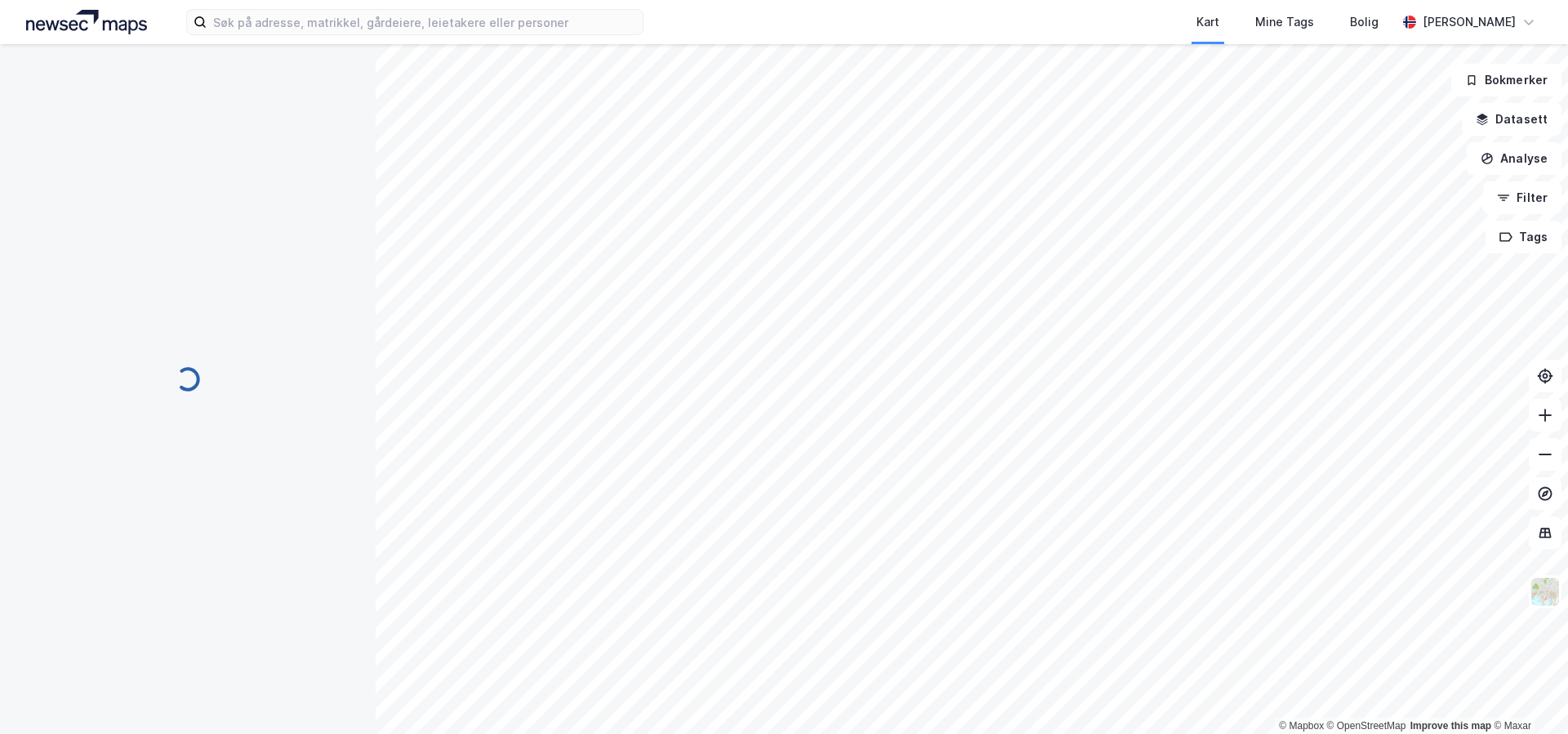
scroll to position [2, 0]
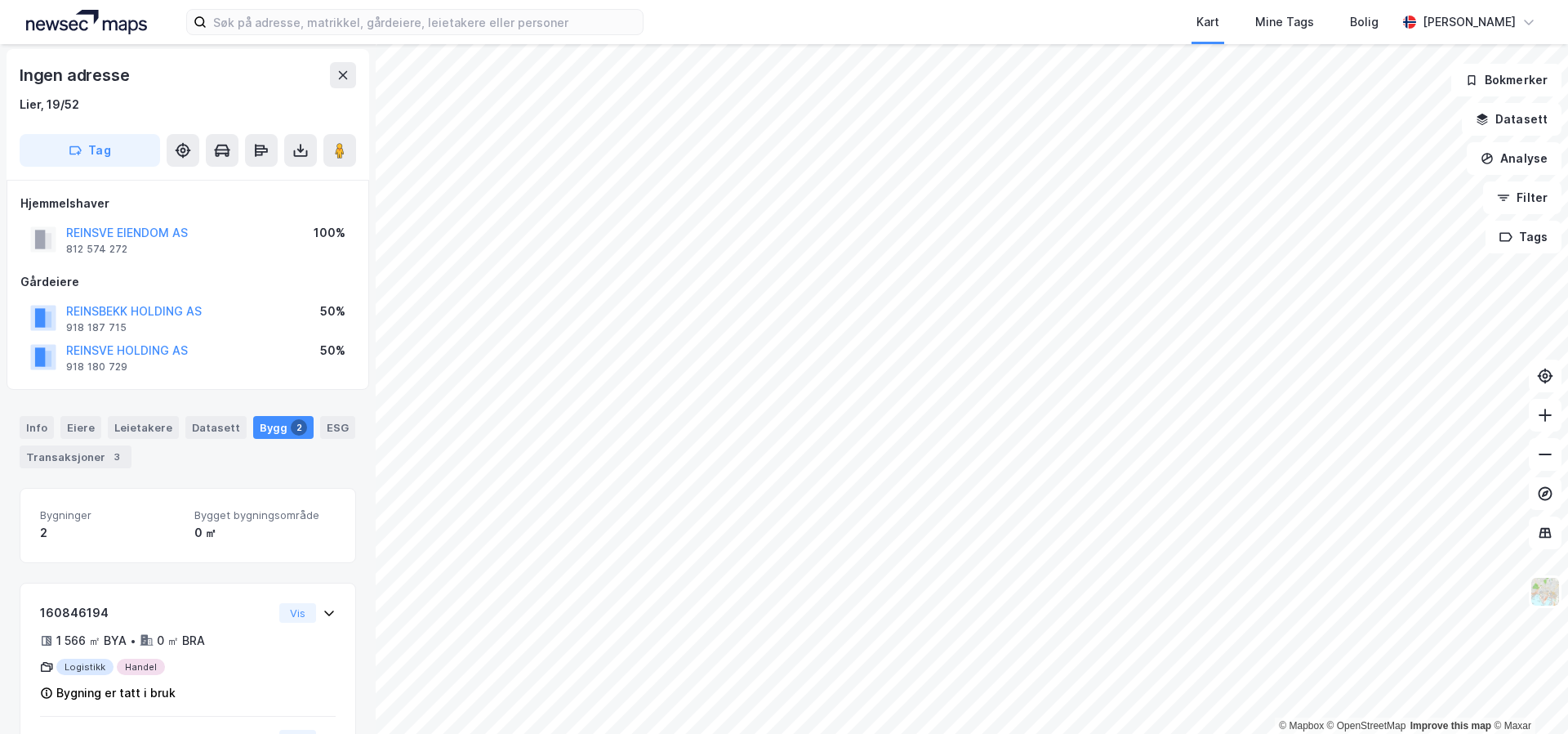
scroll to position [2, 0]
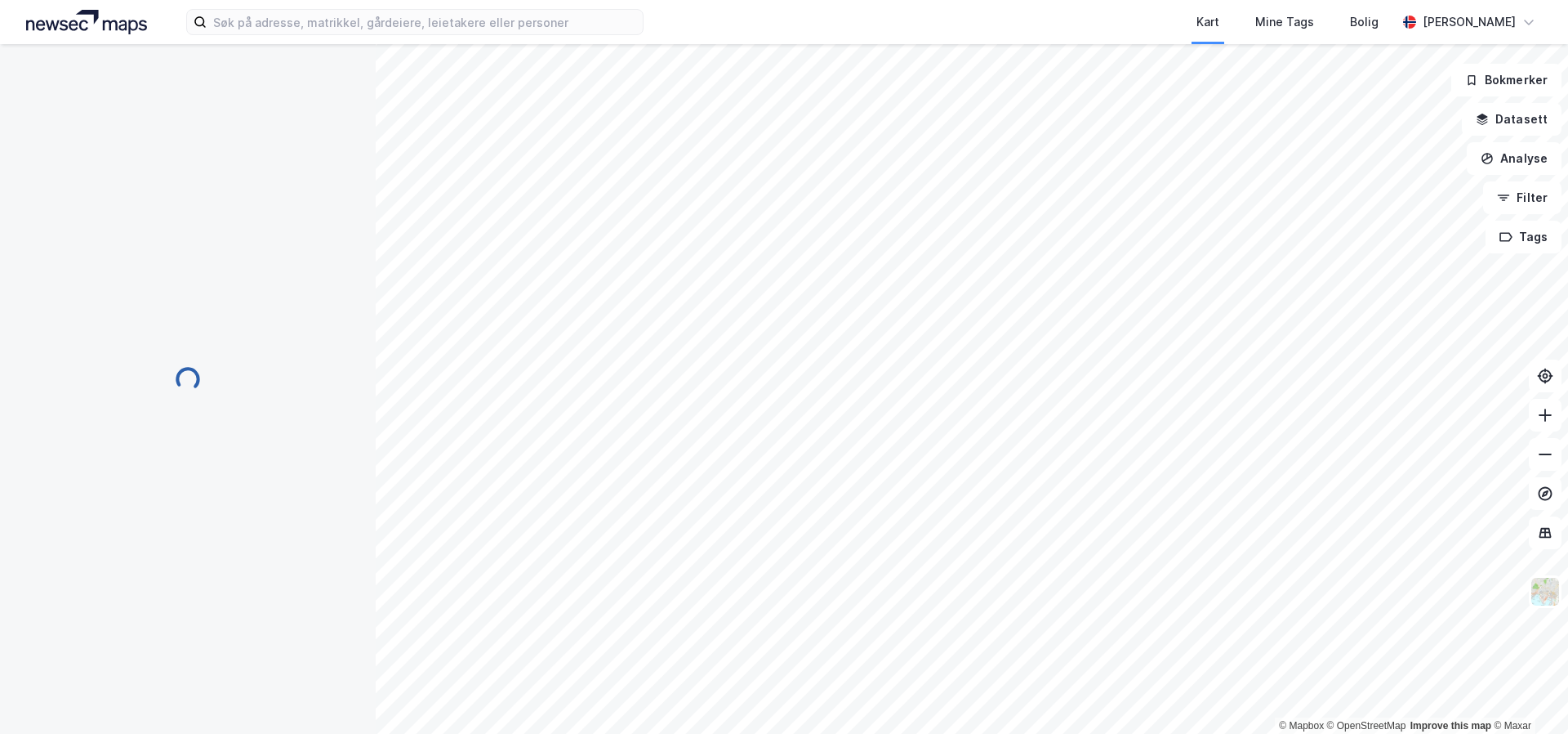
scroll to position [2, 0]
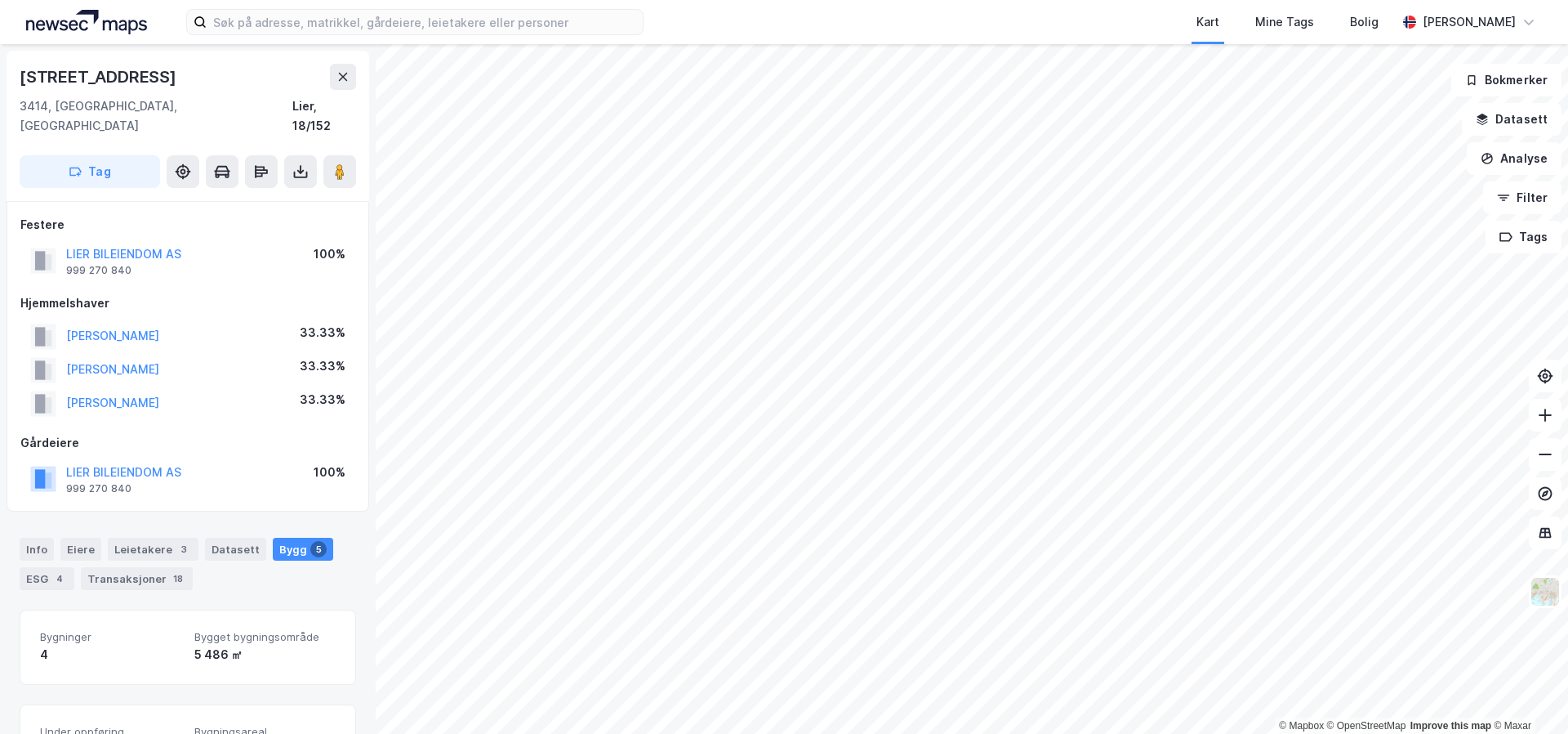
scroll to position [2, 0]
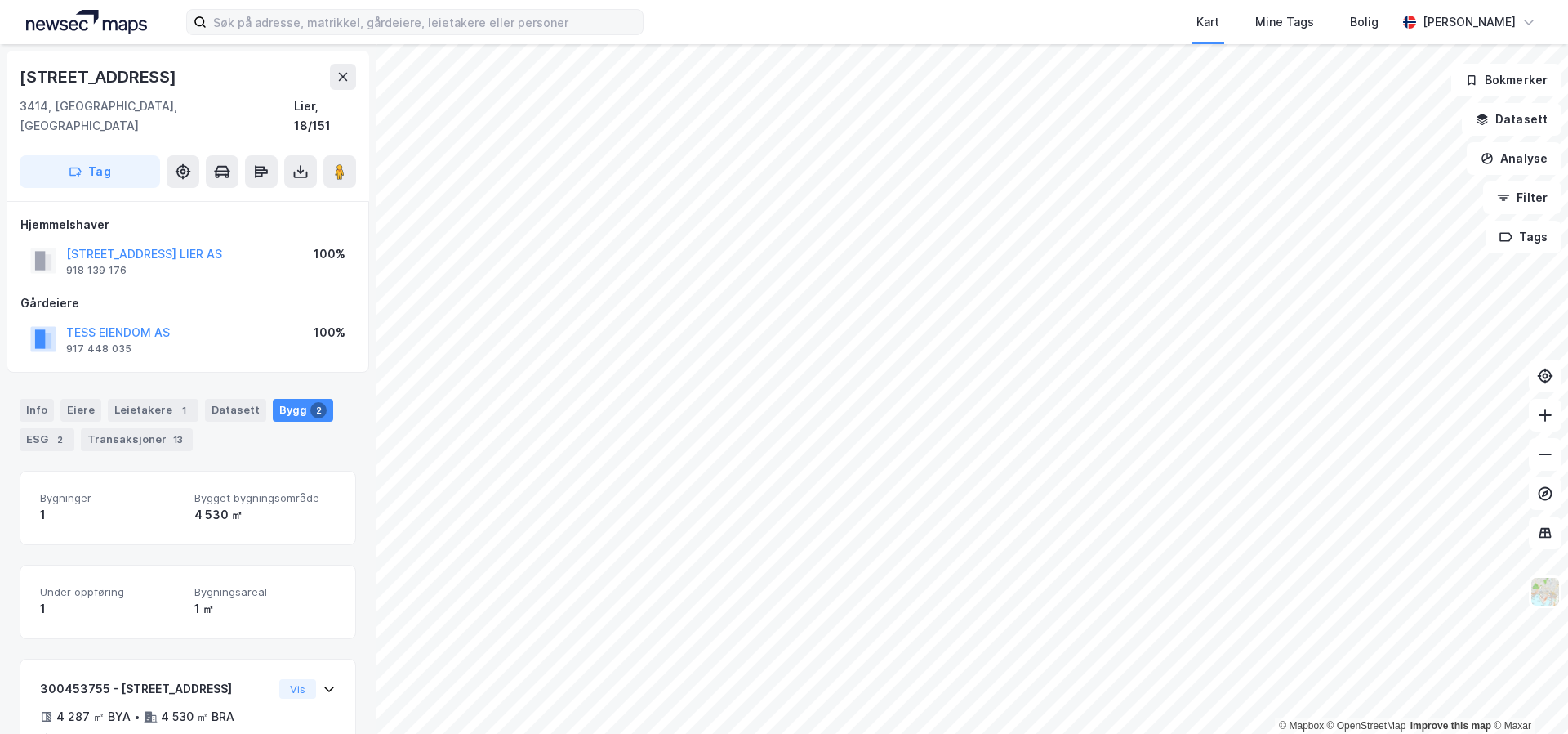
scroll to position [2, 0]
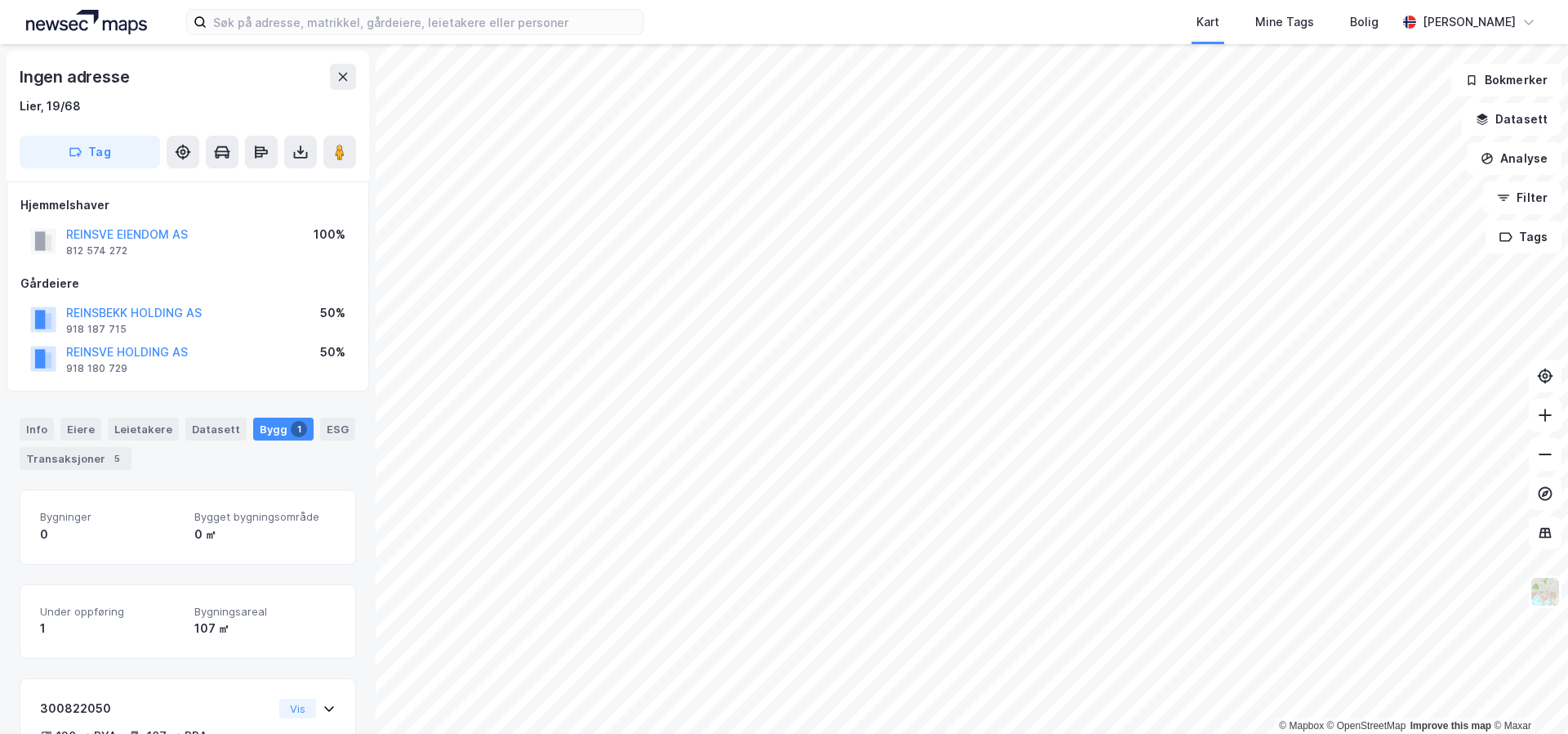
scroll to position [1, 0]
click at [0, 0] on button "REINSVE EIENDOM AS" at bounding box center [0, 0] width 0 height 0
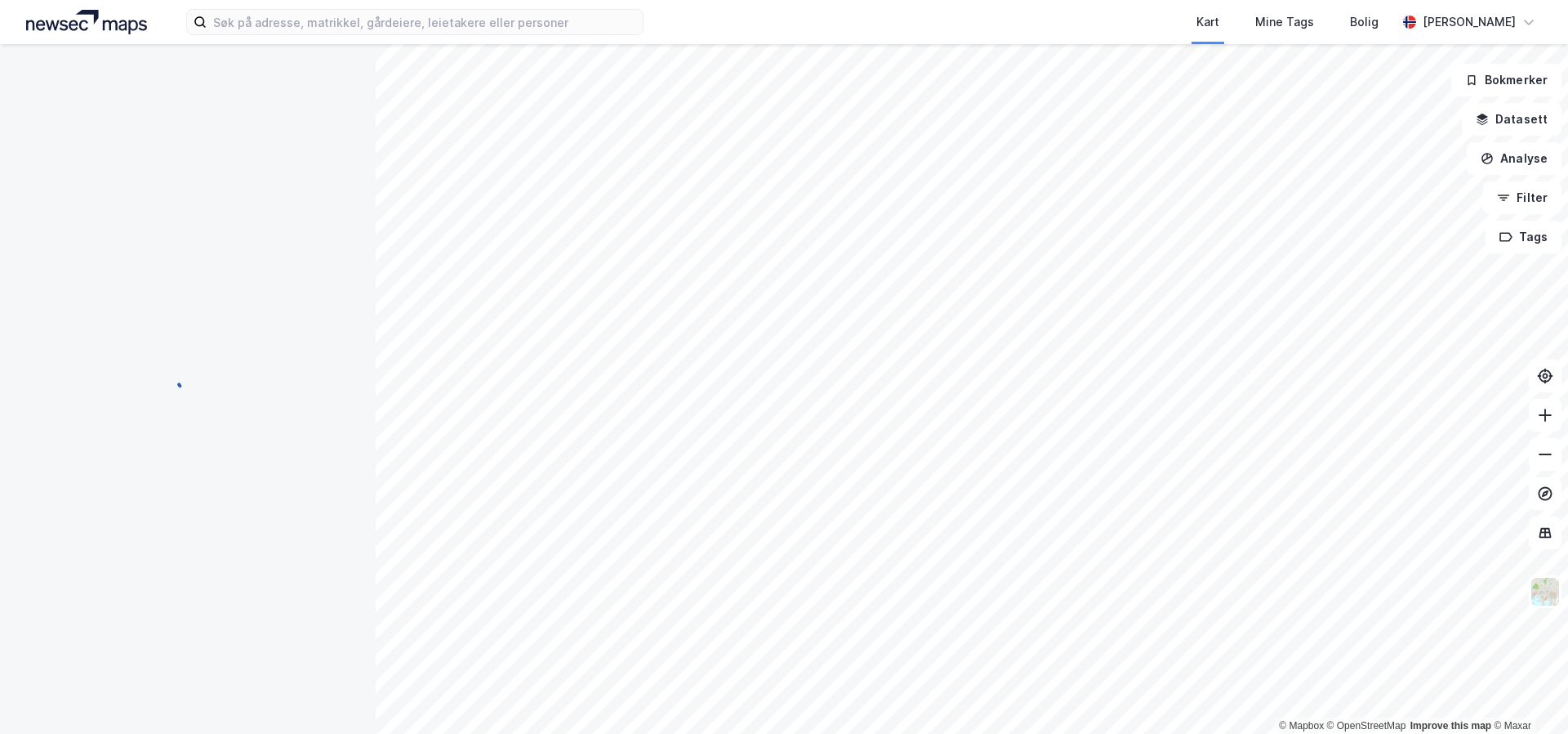
scroll to position [1, 0]
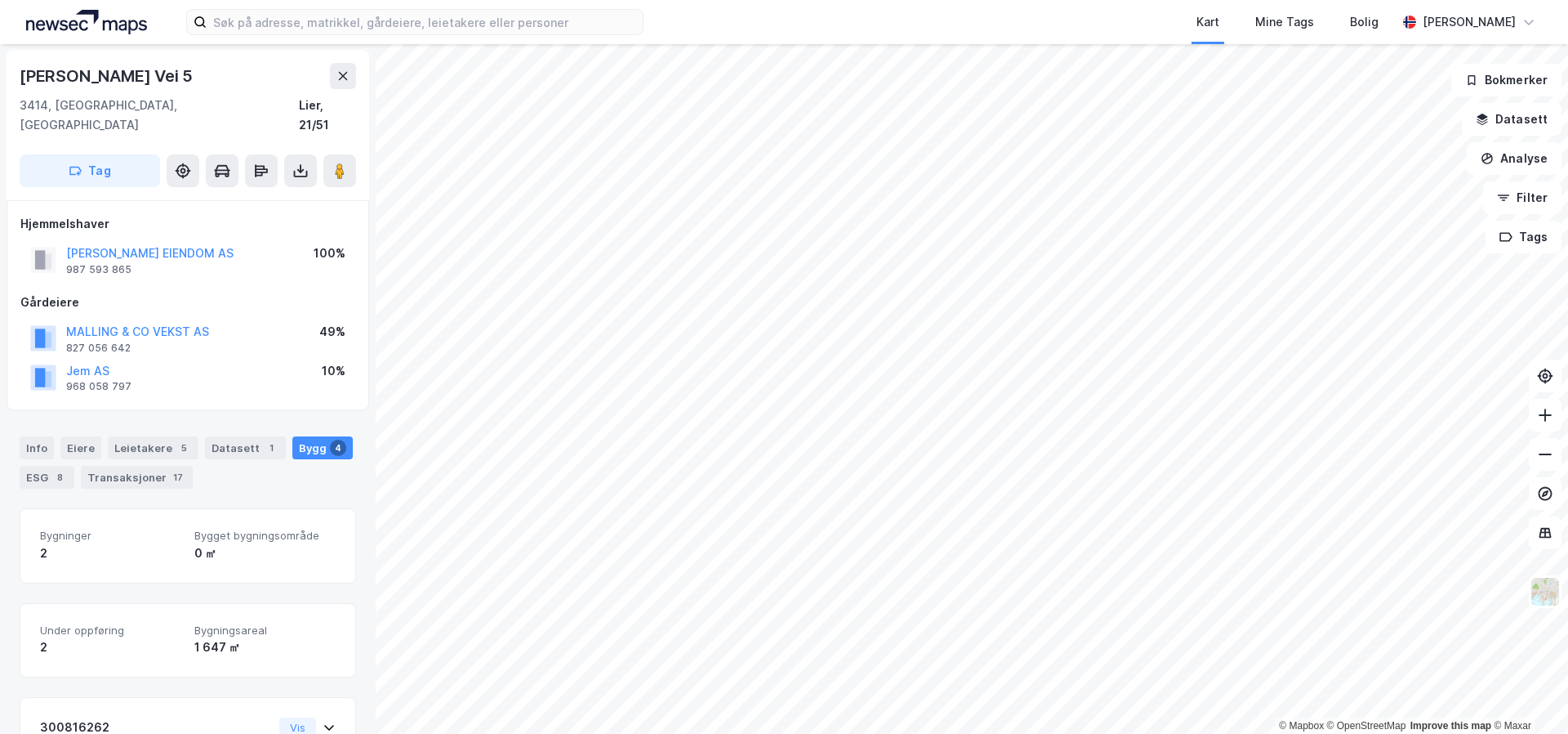
scroll to position [1, 0]
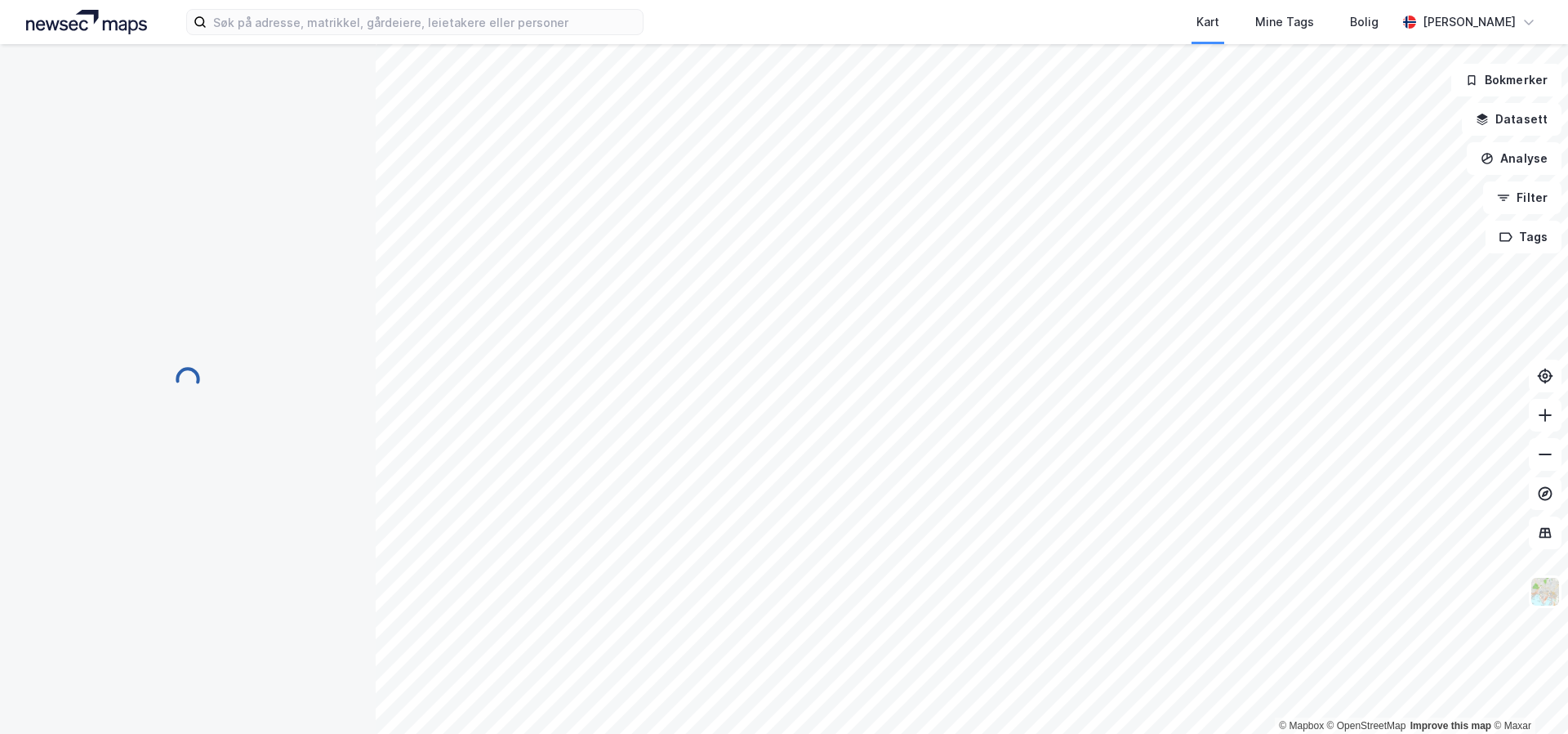
scroll to position [1, 0]
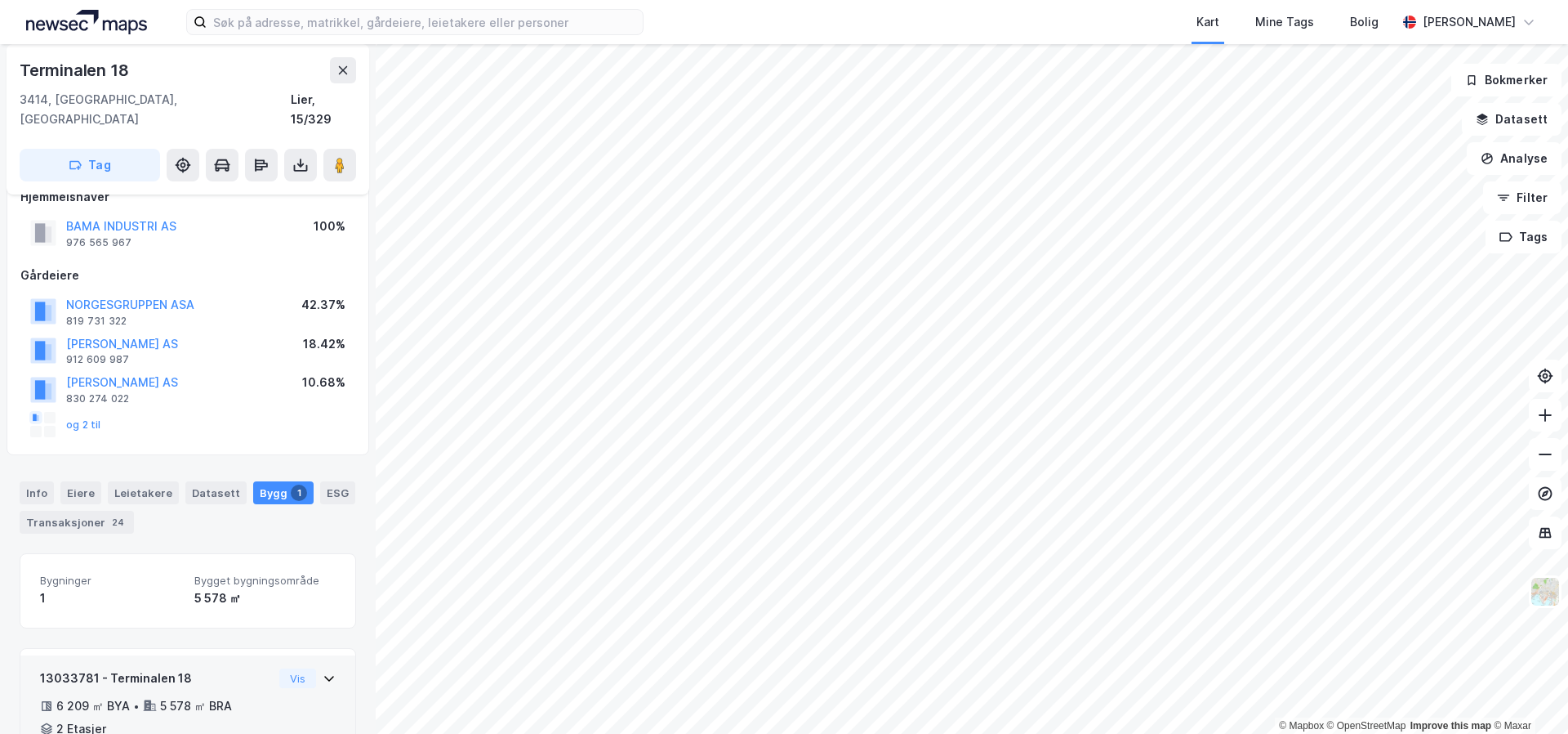
scroll to position [105, 0]
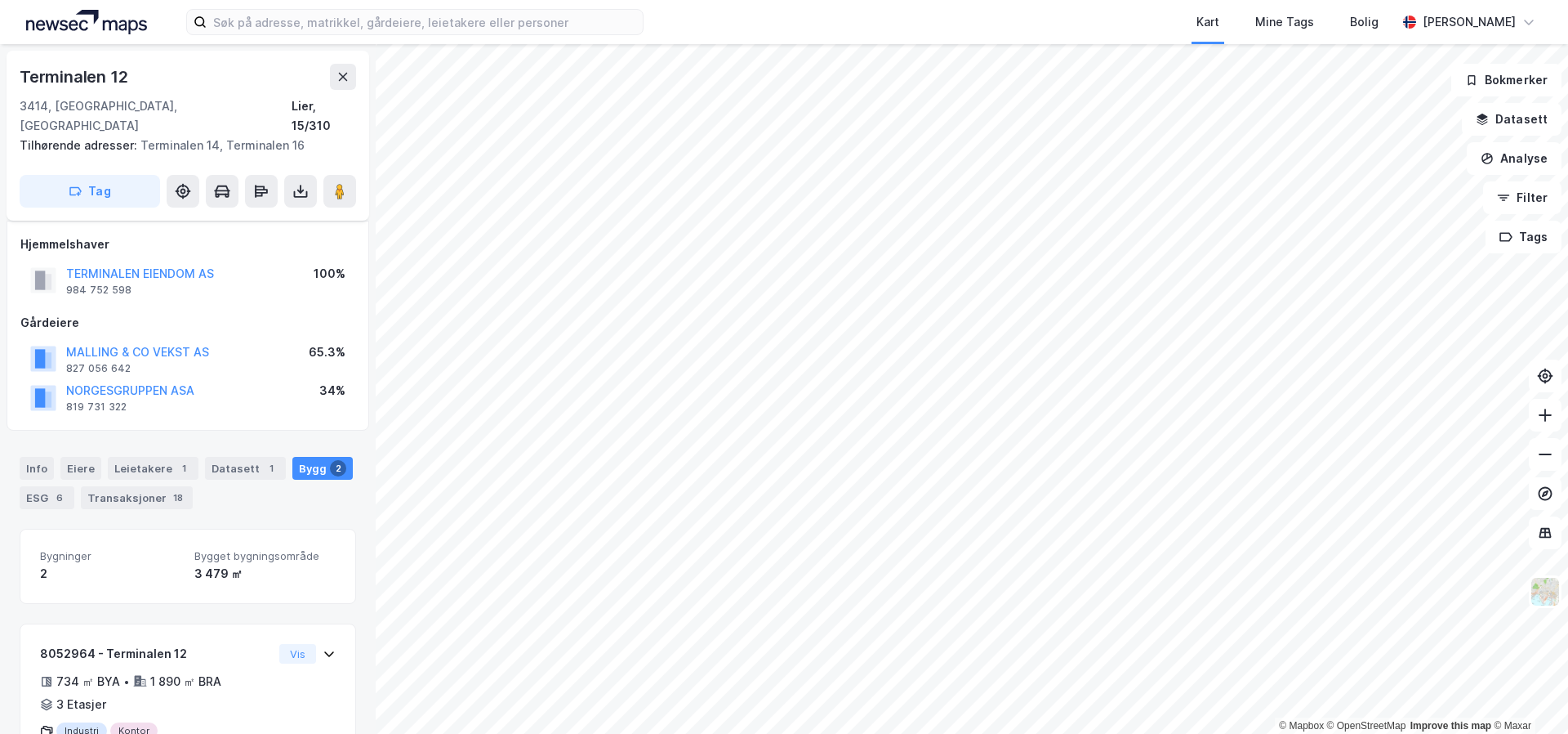
scroll to position [105, 0]
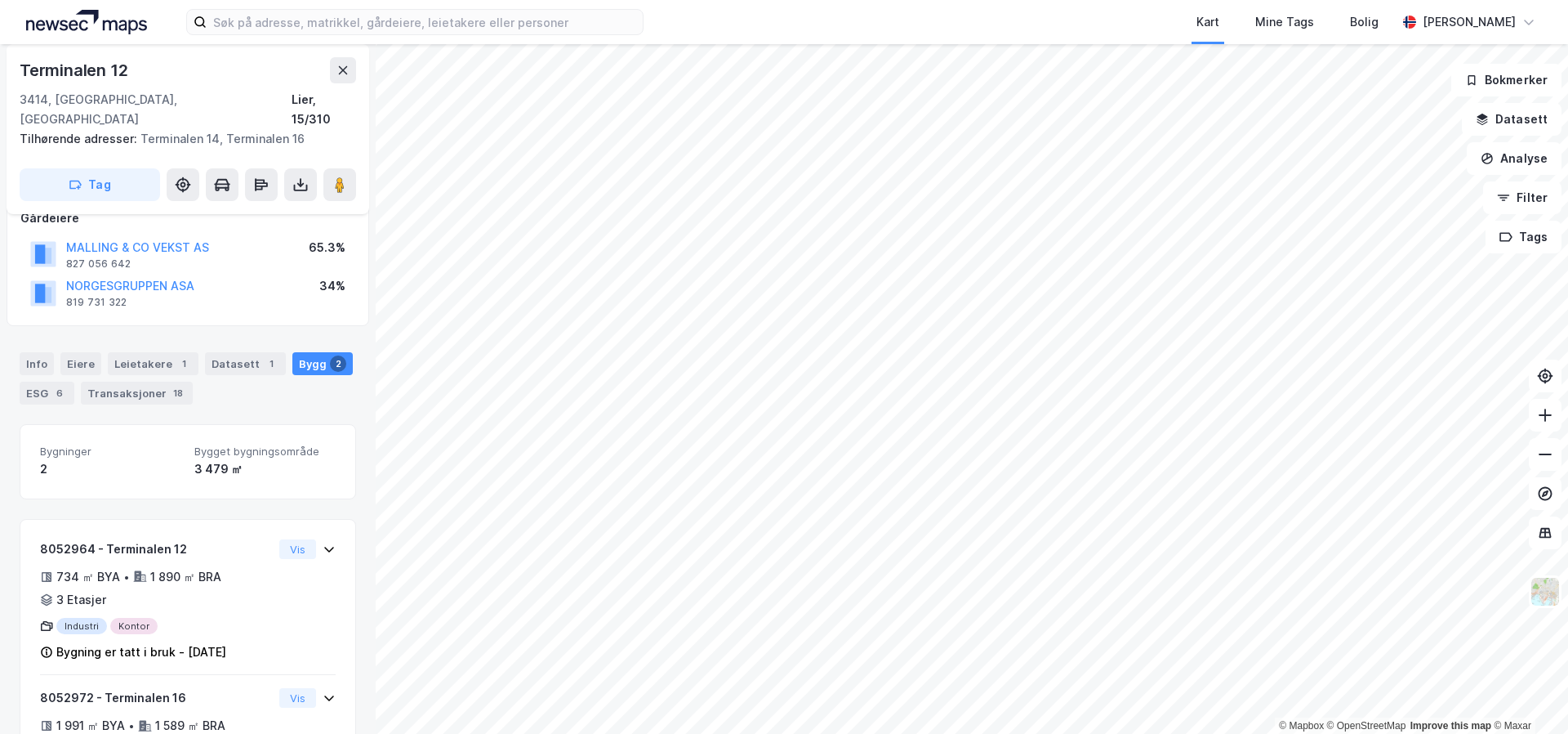
scroll to position [72, 0]
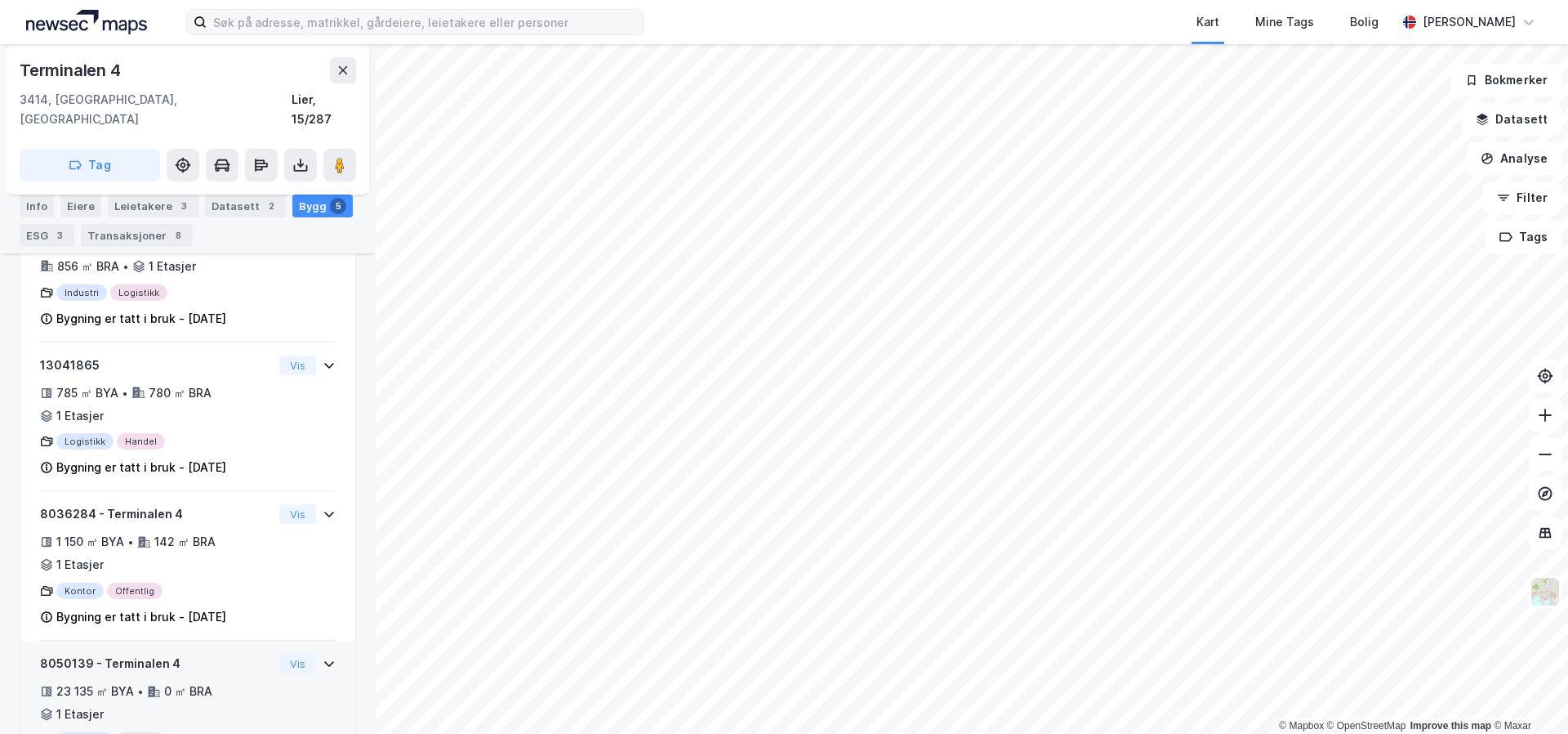
scroll to position [718, 0]
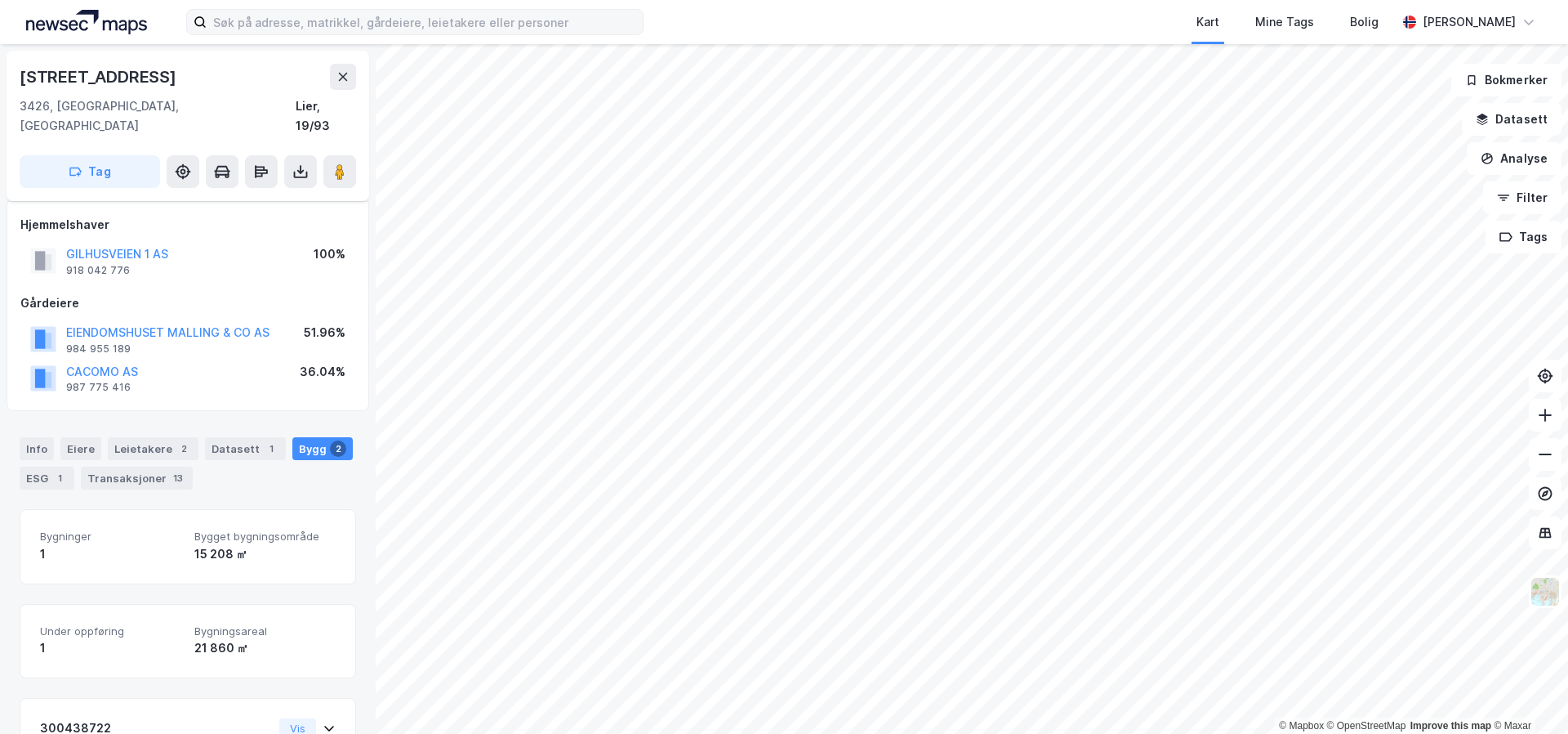
scroll to position [297, 0]
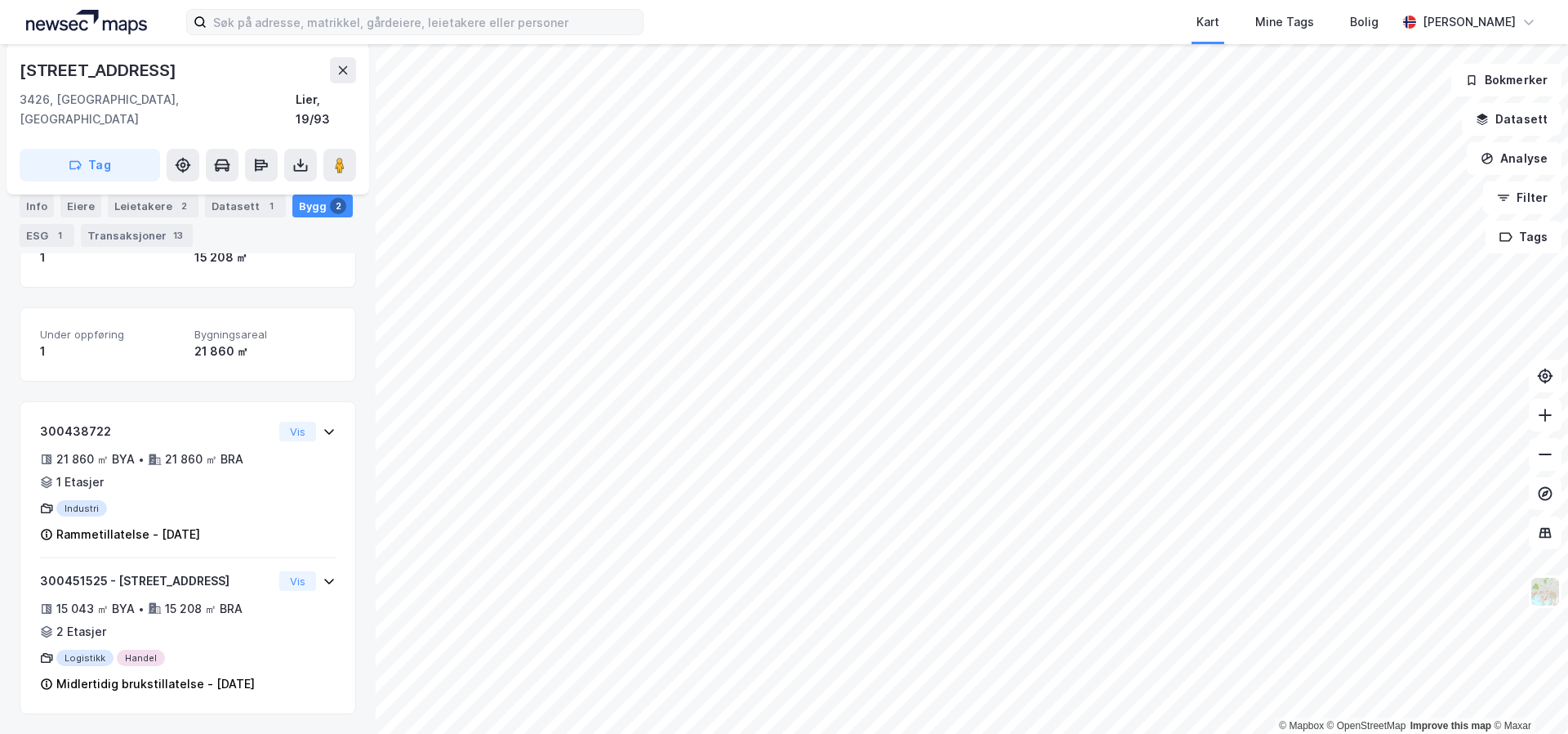
scroll to position [297, 0]
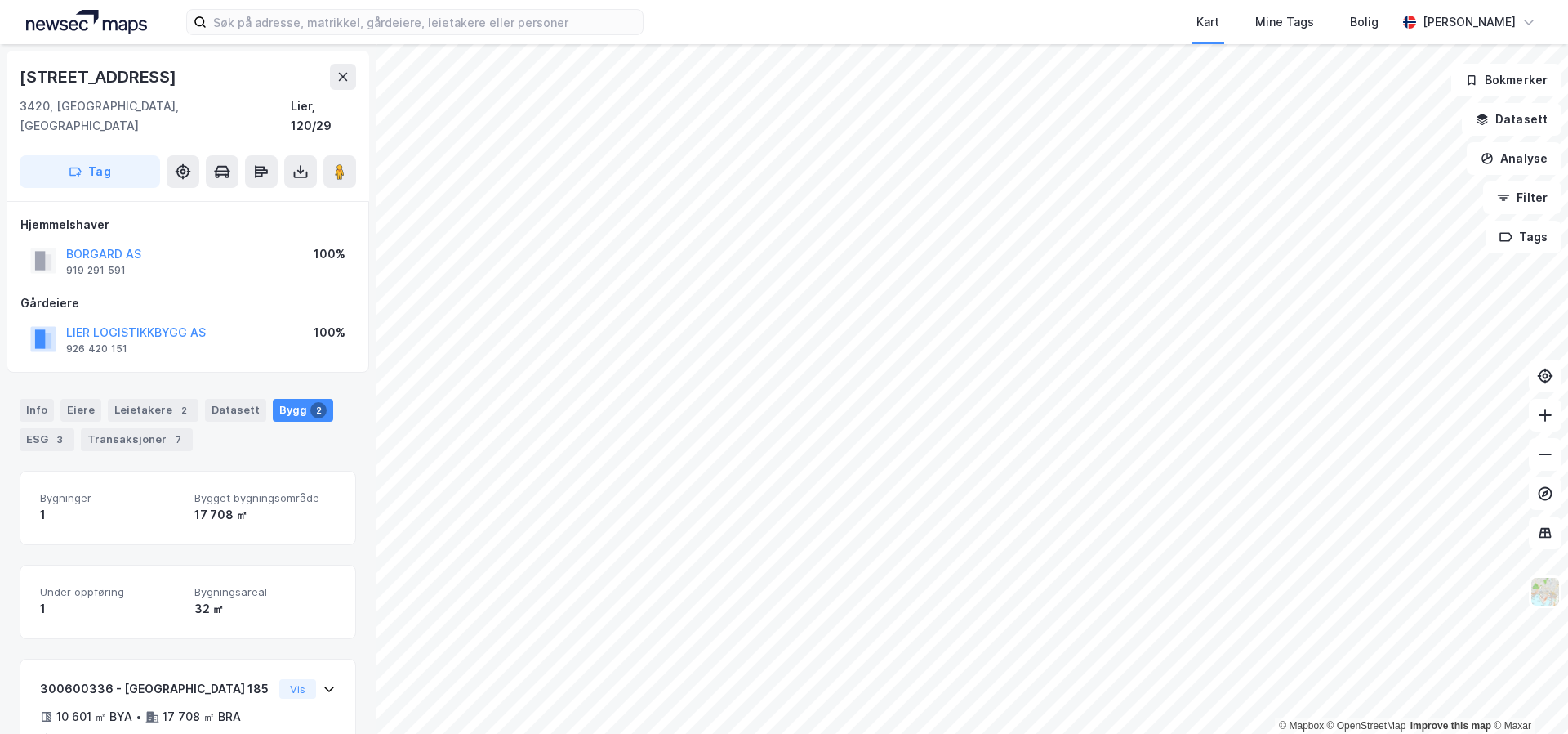
scroll to position [1, 0]
click at [0, 0] on button "BORGARD AS" at bounding box center [0, 0] width 0 height 0
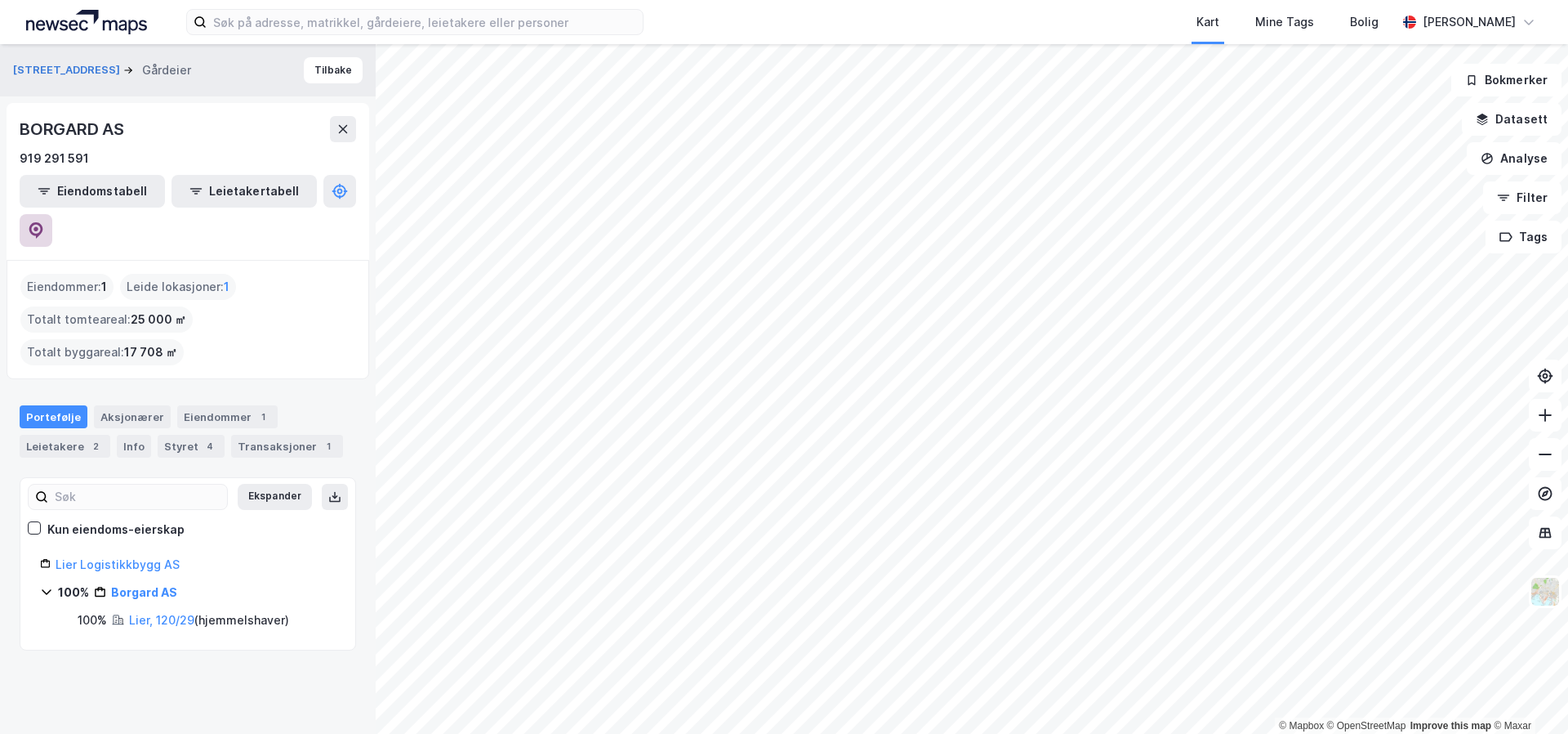
click at [44, 222] on icon at bounding box center [36, 230] width 16 height 16
